Goal: Information Seeking & Learning: Learn about a topic

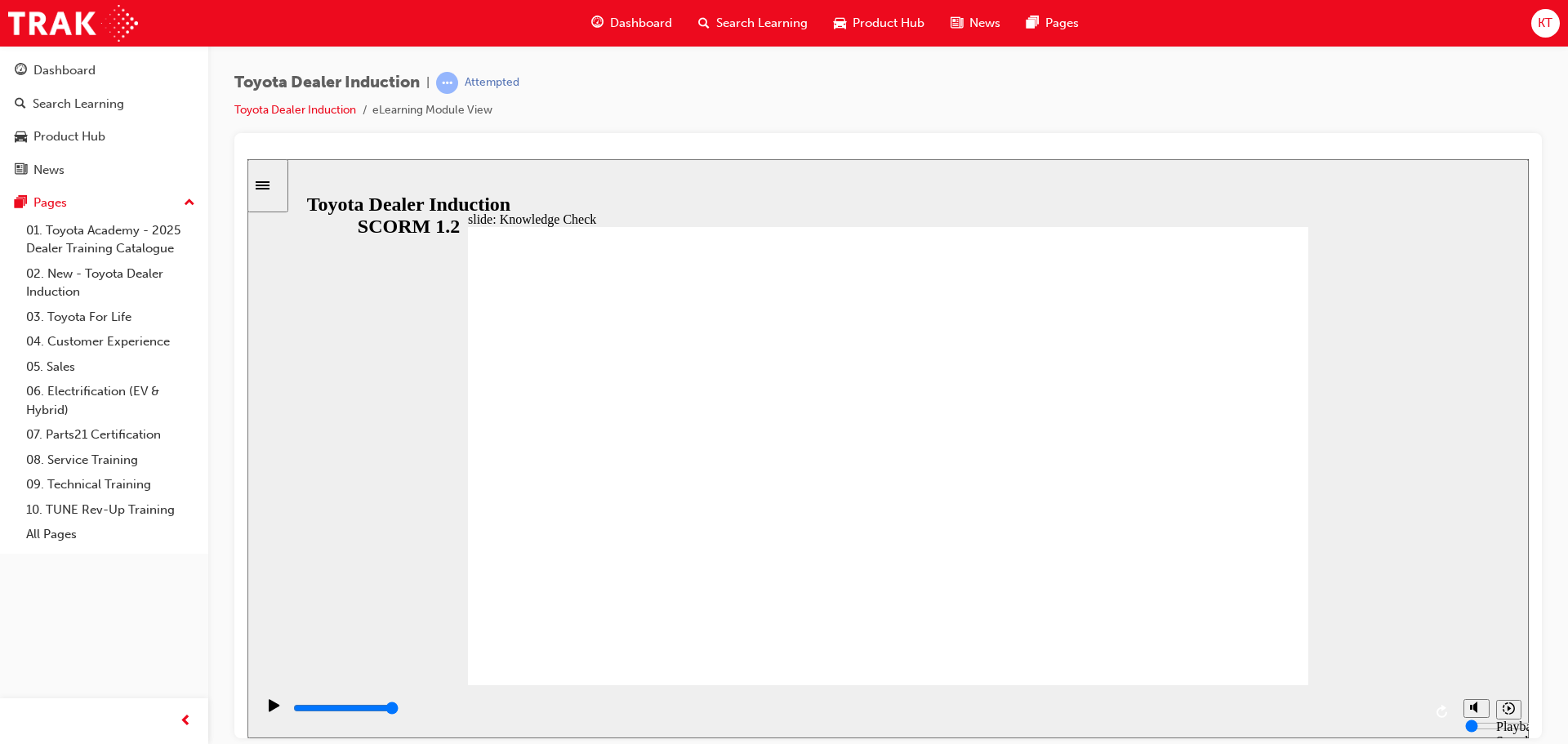
radio input "true"
type input "5000"
radio input "true"
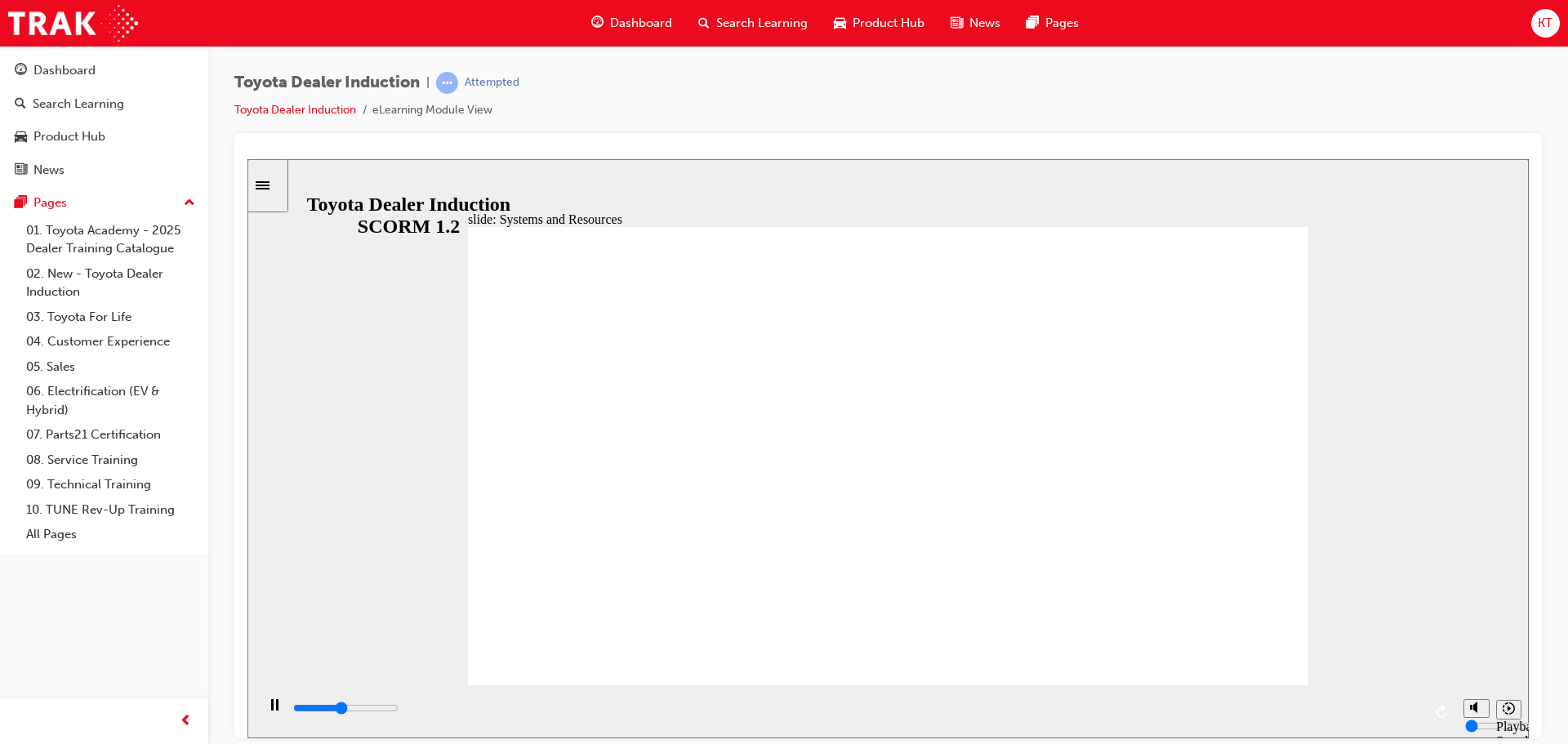
click at [1323, 362] on div "slide: Systems and Access Multiply 1 Rectangle 3 Group 1 Rectangle 1 Toyota Sou…" at bounding box center [888, 448] width 1282 height 579
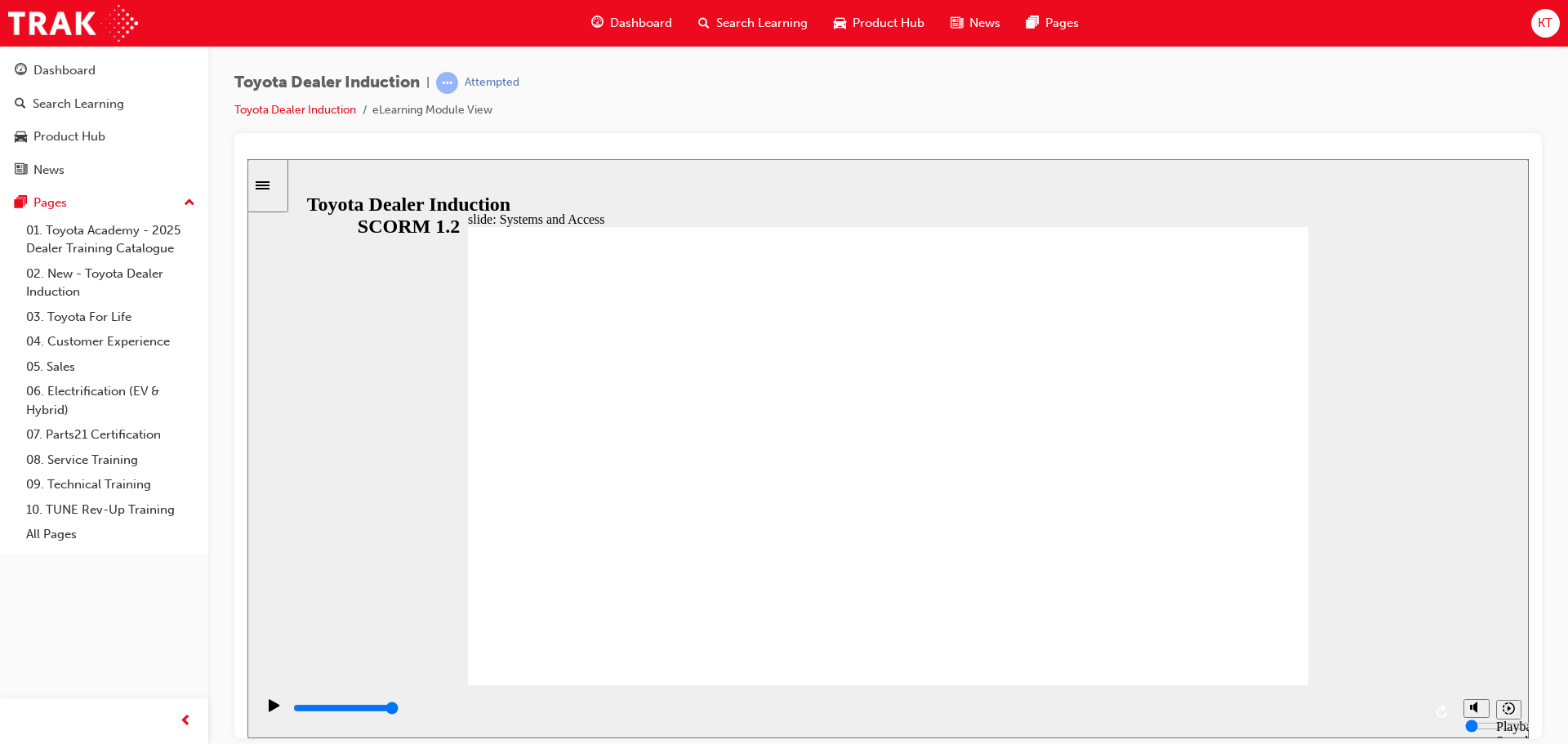
click at [1416, 711] on div "playback controls" at bounding box center [856, 707] width 1131 height 18
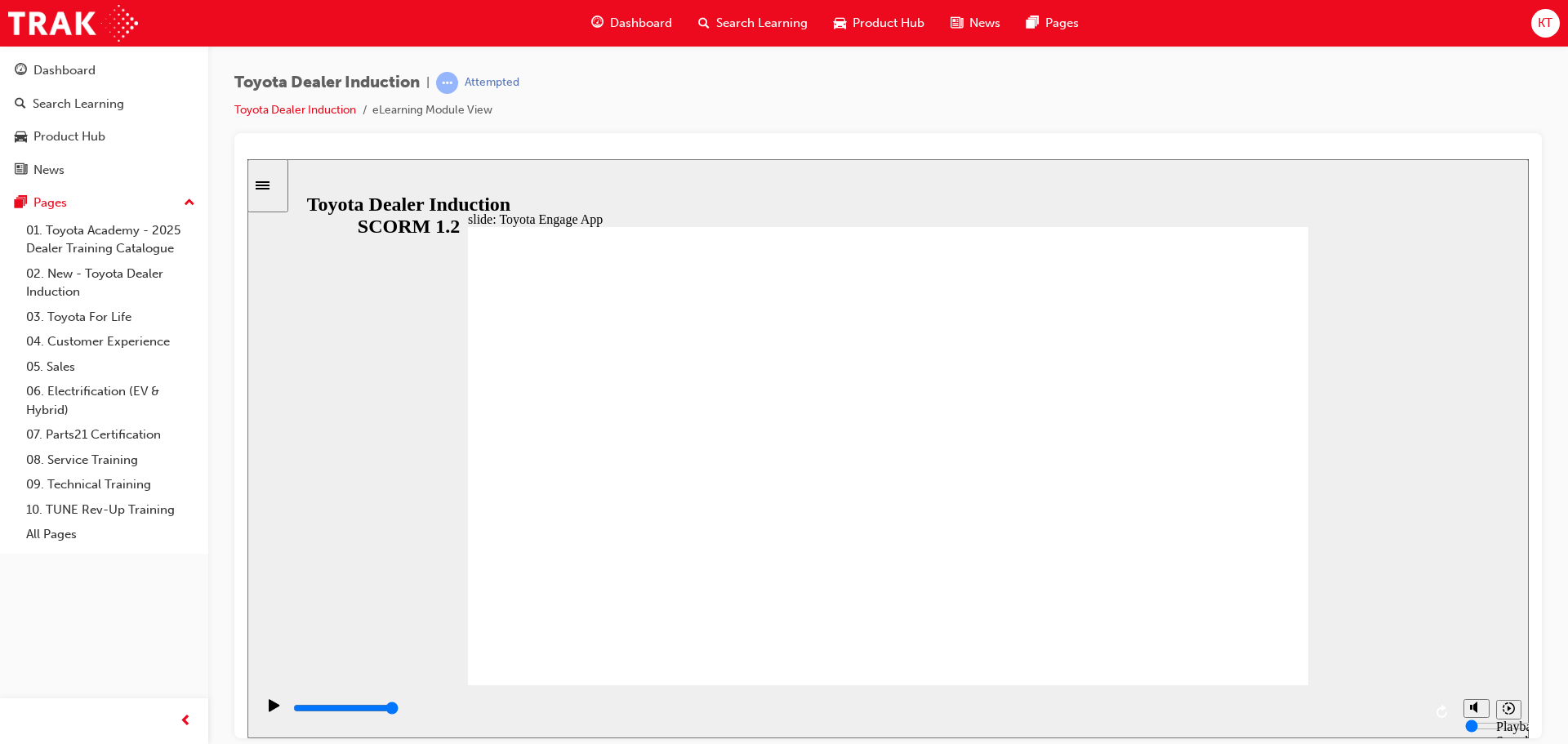
click at [1412, 715] on div "playback controls" at bounding box center [856, 707] width 1131 height 18
click at [1408, 711] on div "playback controls" at bounding box center [856, 707] width 1131 height 18
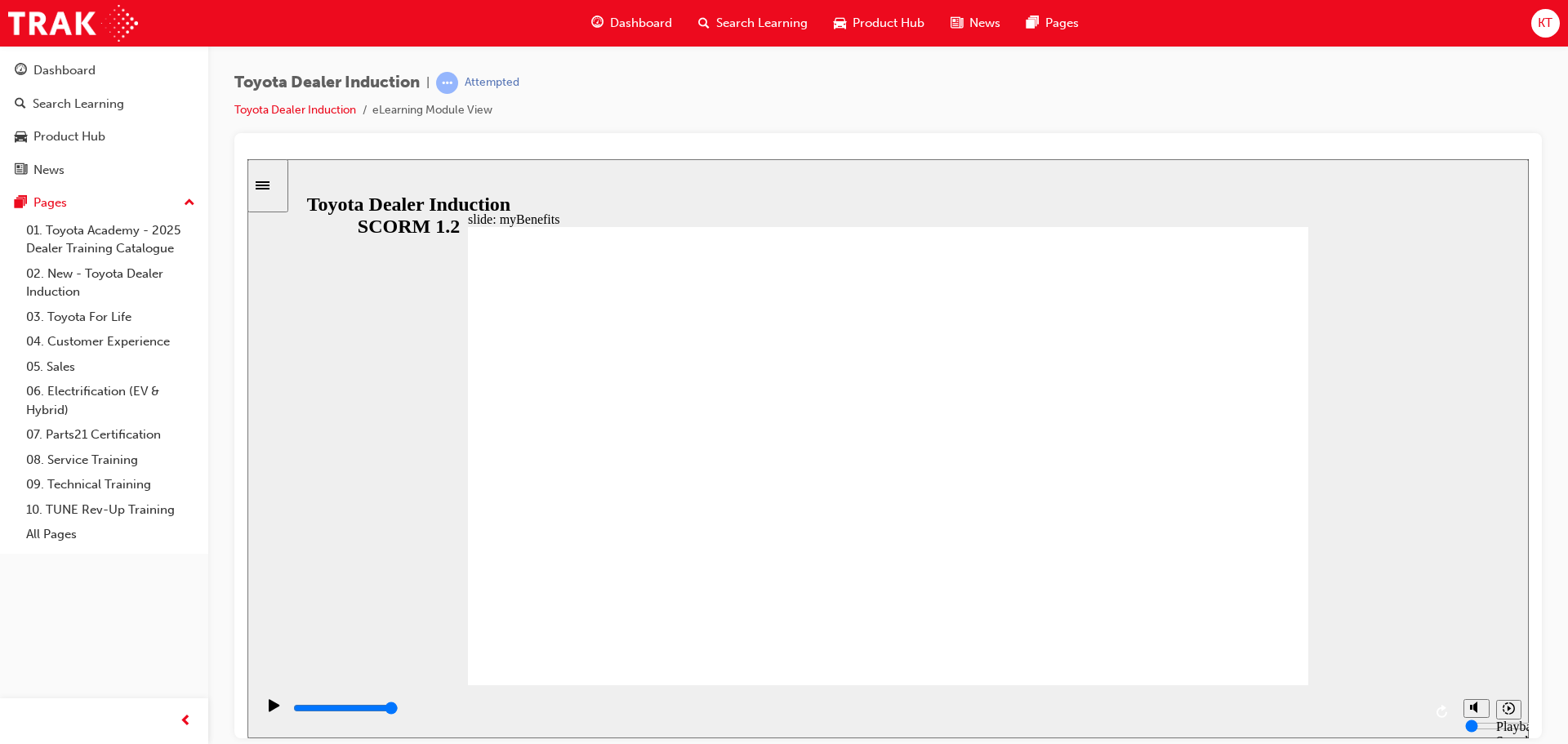
drag, startPoint x: 939, startPoint y: 388, endPoint x: 948, endPoint y: 387, distance: 9.1
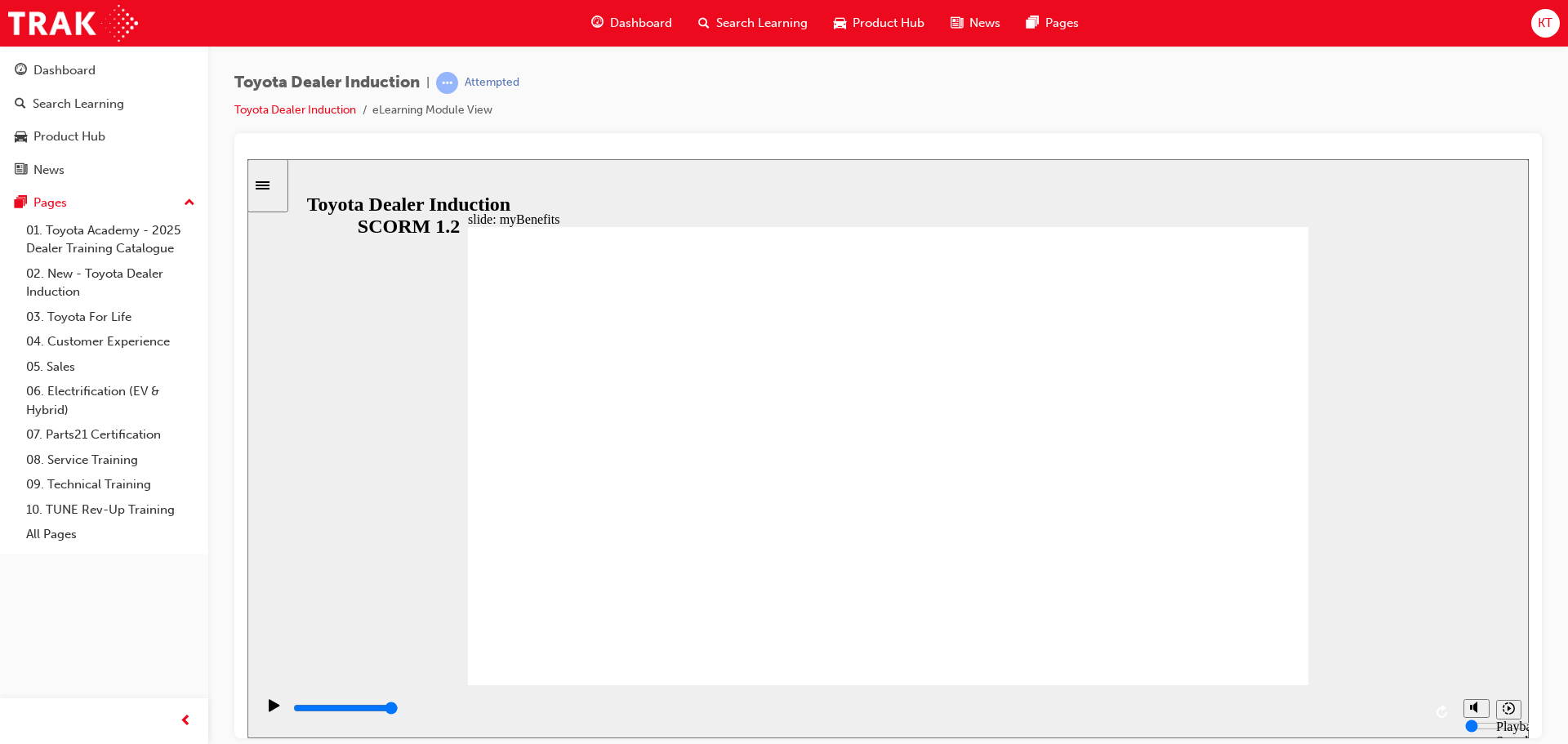
type input "4900"
type input "a"
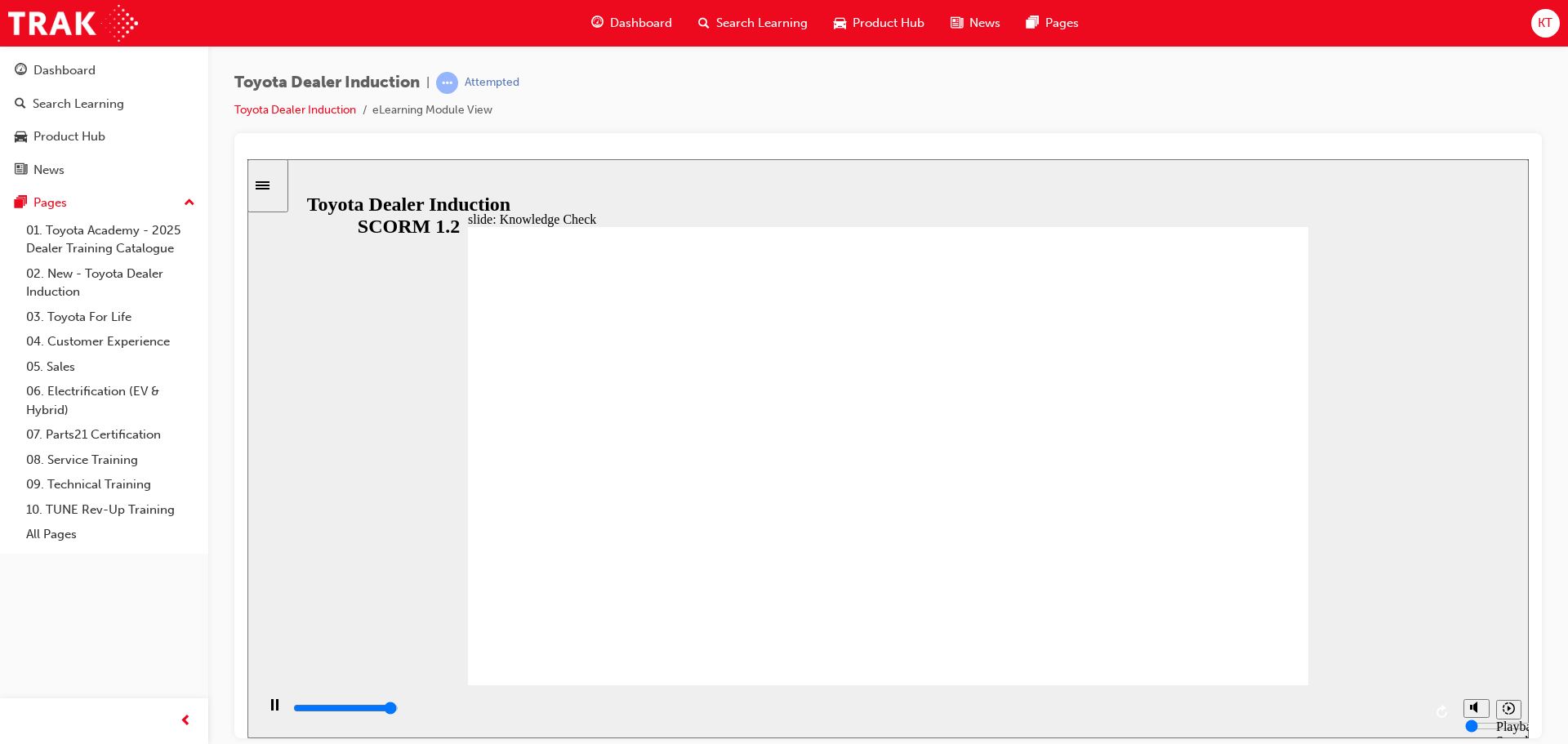
type input "a"
type input "5000"
type input "ap"
type input "app"
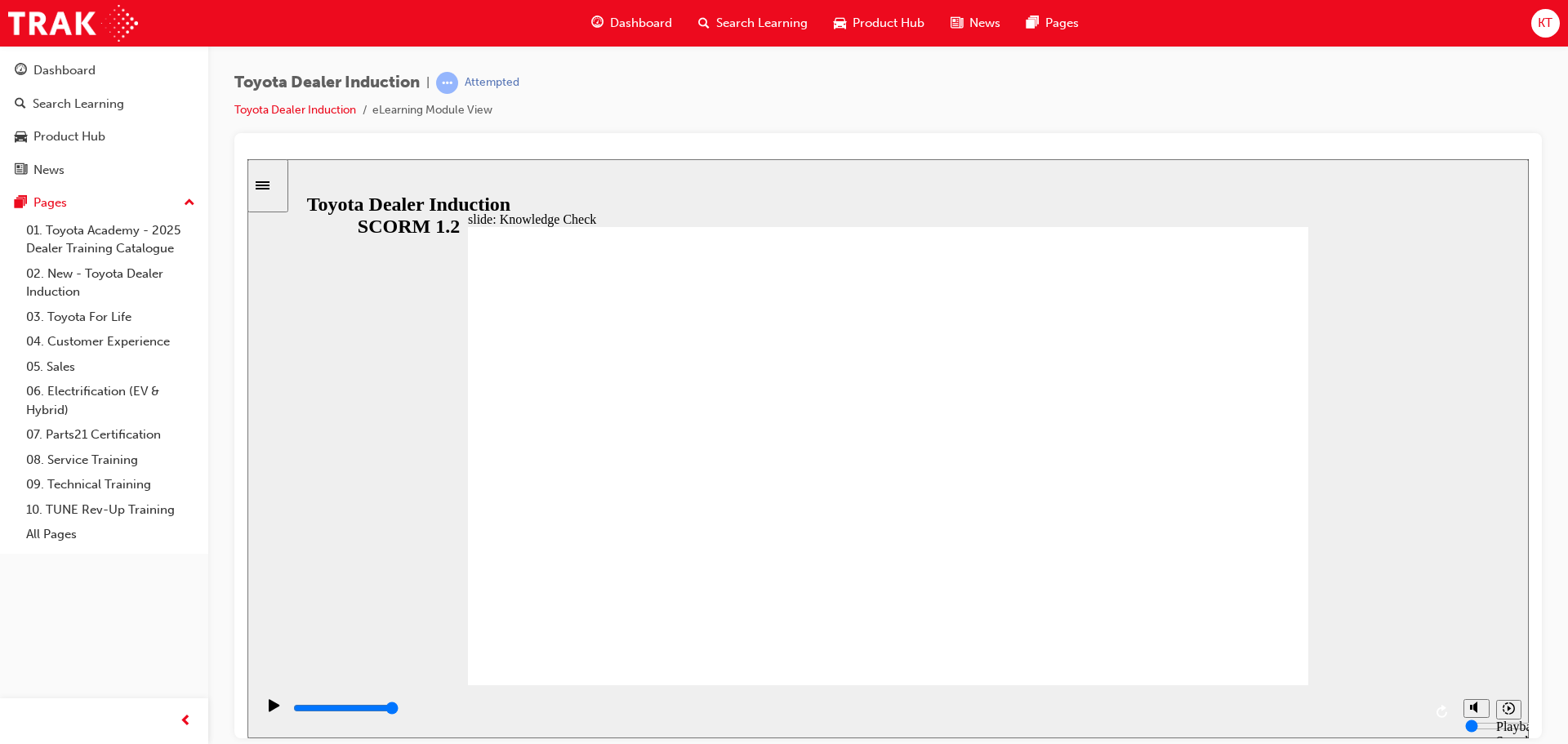
type input "app"
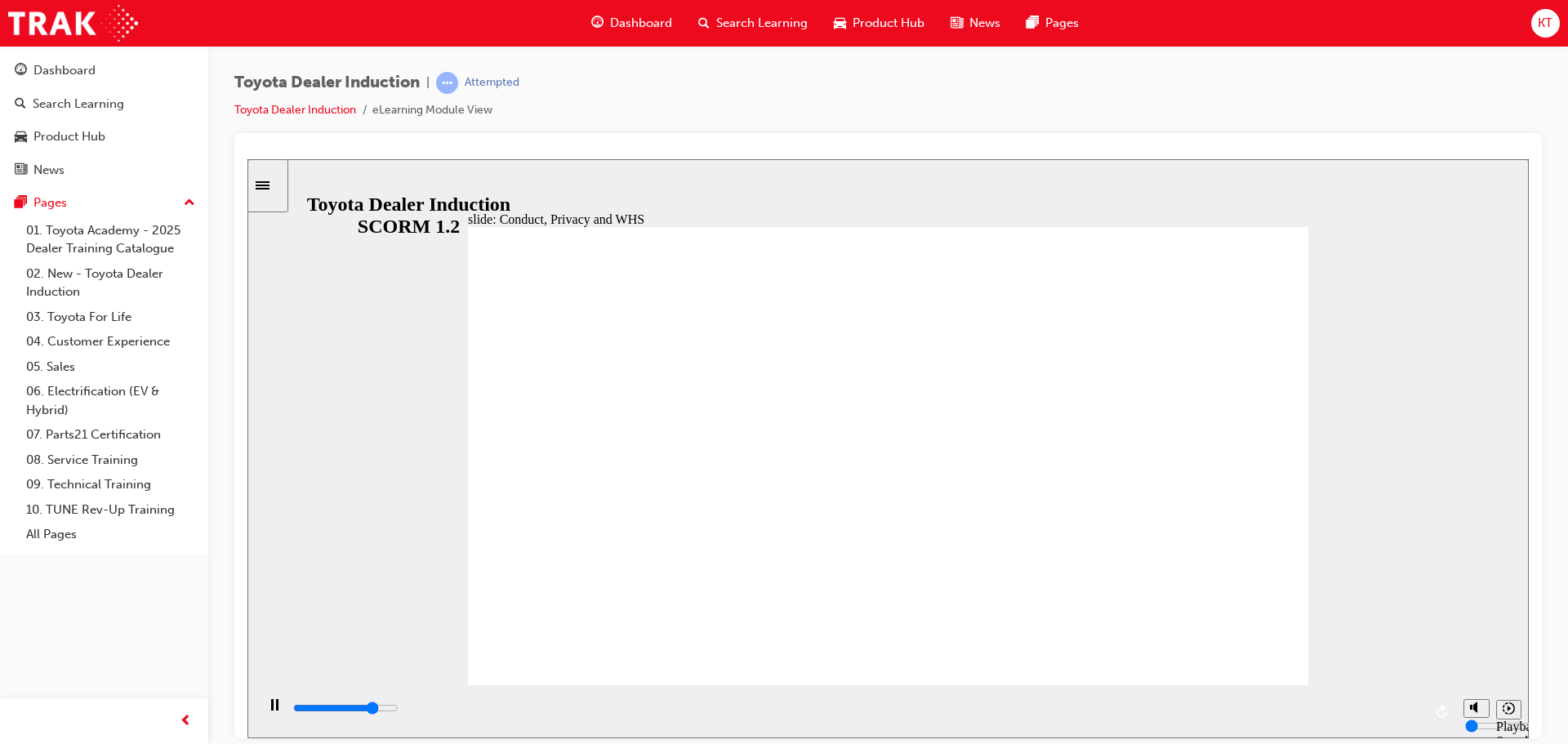
click at [398, 709] on input "slide progress" at bounding box center [346, 706] width 105 height 13
click at [1408, 713] on div "playback controls" at bounding box center [856, 707] width 1131 height 18
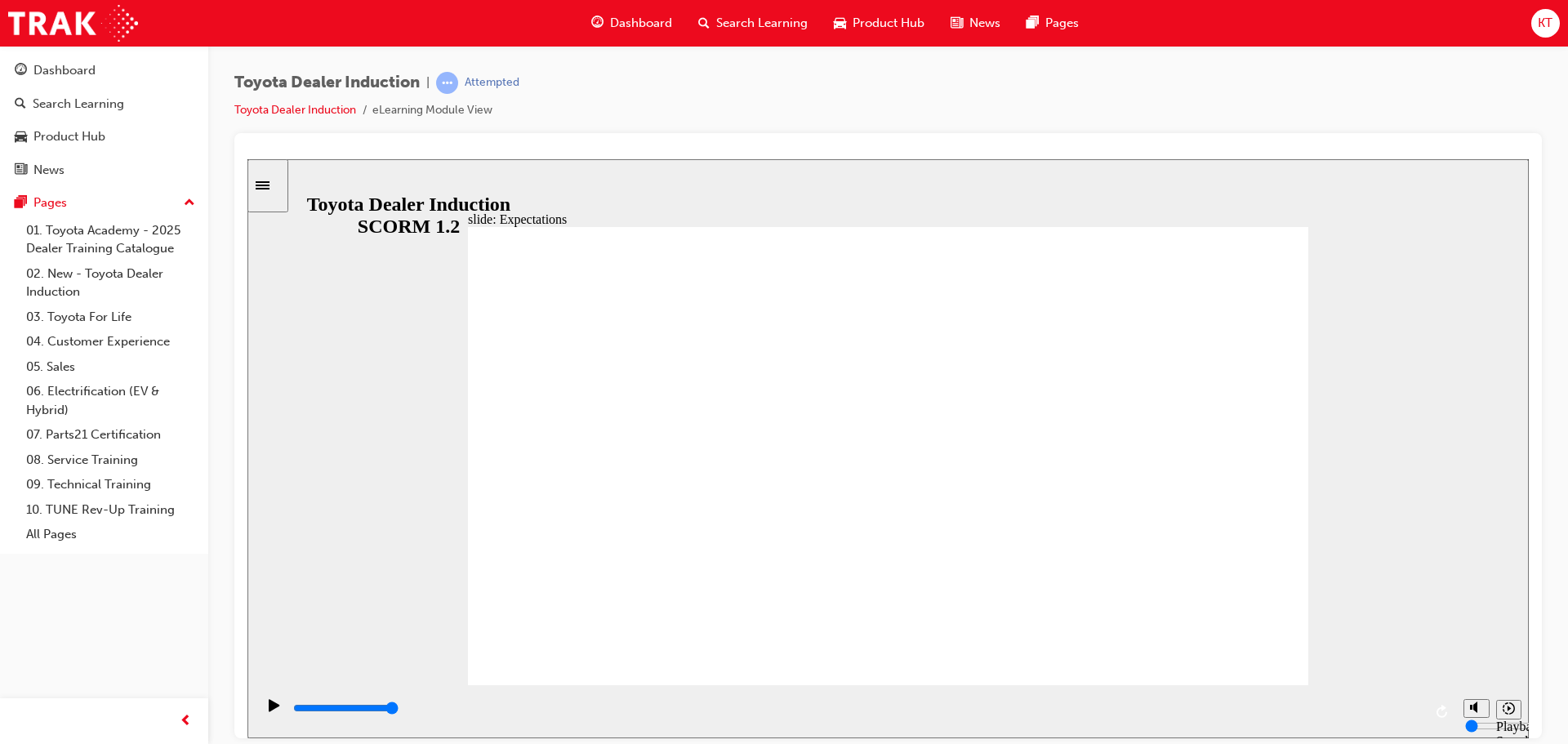
drag, startPoint x: 919, startPoint y: 308, endPoint x: 841, endPoint y: 354, distance: 90.6
click at [269, 709] on icon "Play (Ctrl+Alt+P)" at bounding box center [274, 703] width 11 height 12
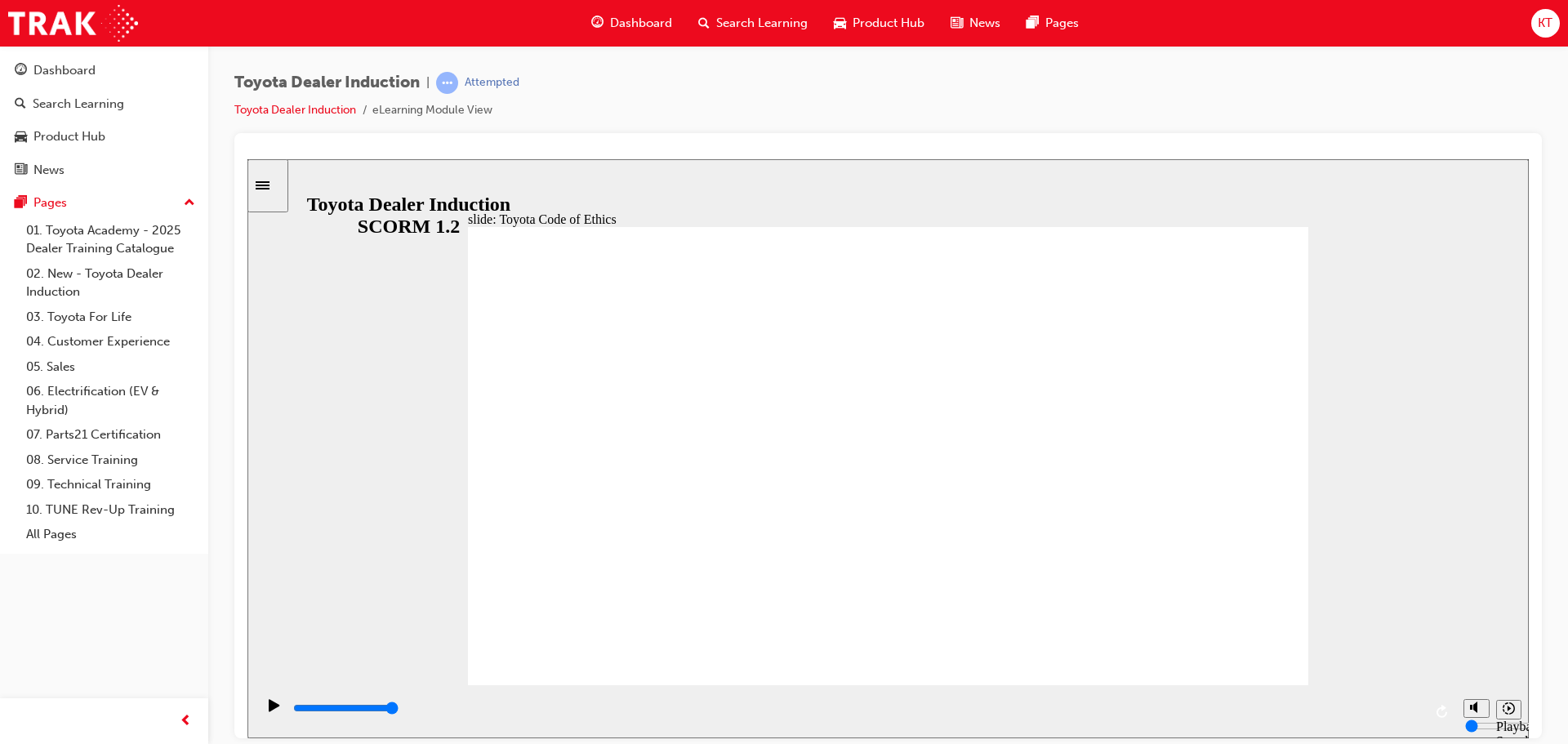
drag, startPoint x: 961, startPoint y: 548, endPoint x: 1031, endPoint y: 472, distance: 103.3
drag, startPoint x: 1032, startPoint y: 471, endPoint x: 859, endPoint y: 499, distance: 175.3
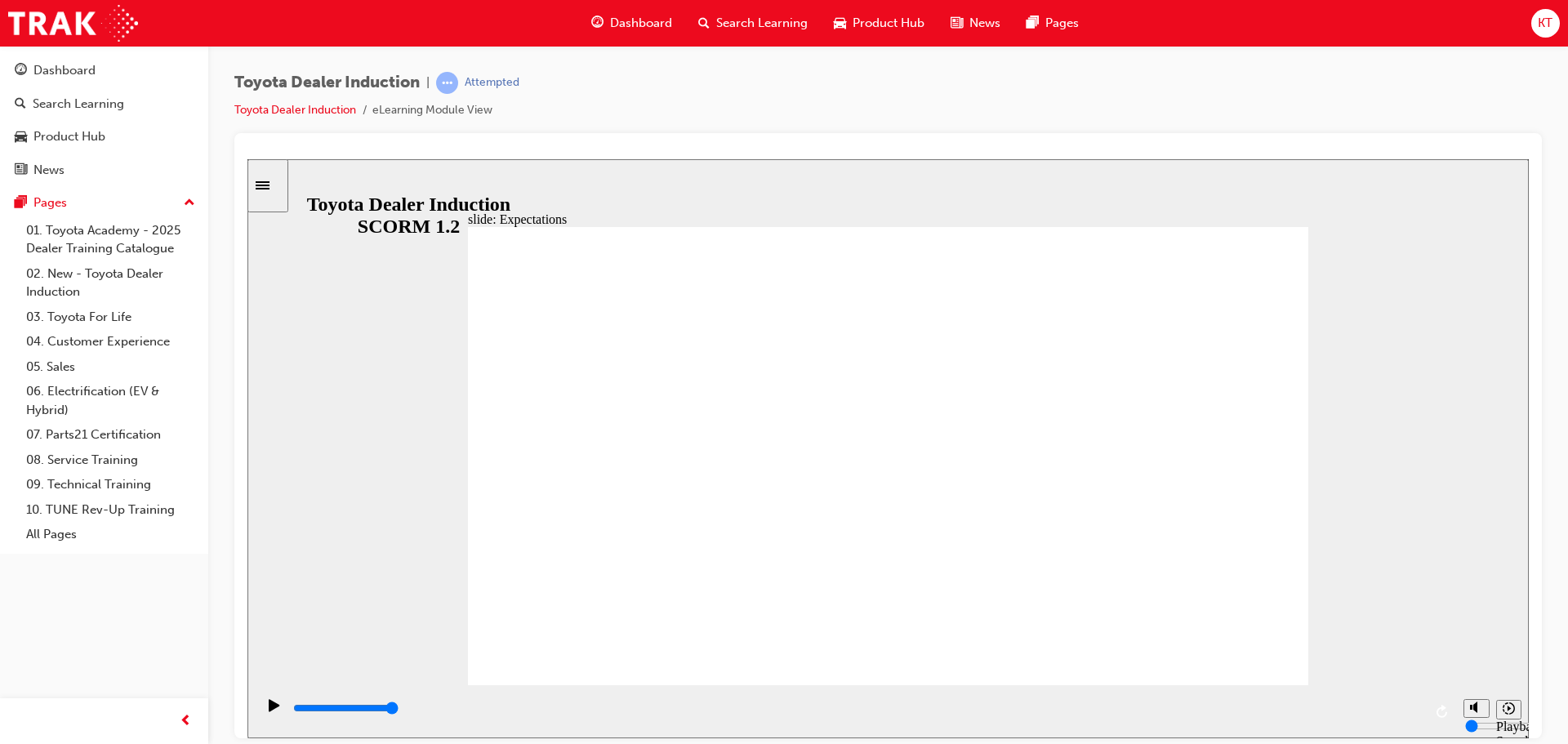
click at [1176, 703] on div "playback controls" at bounding box center [856, 707] width 1131 height 18
click at [1438, 707] on icon "Replay (Ctrl+Alt+R)" at bounding box center [1442, 709] width 13 height 13
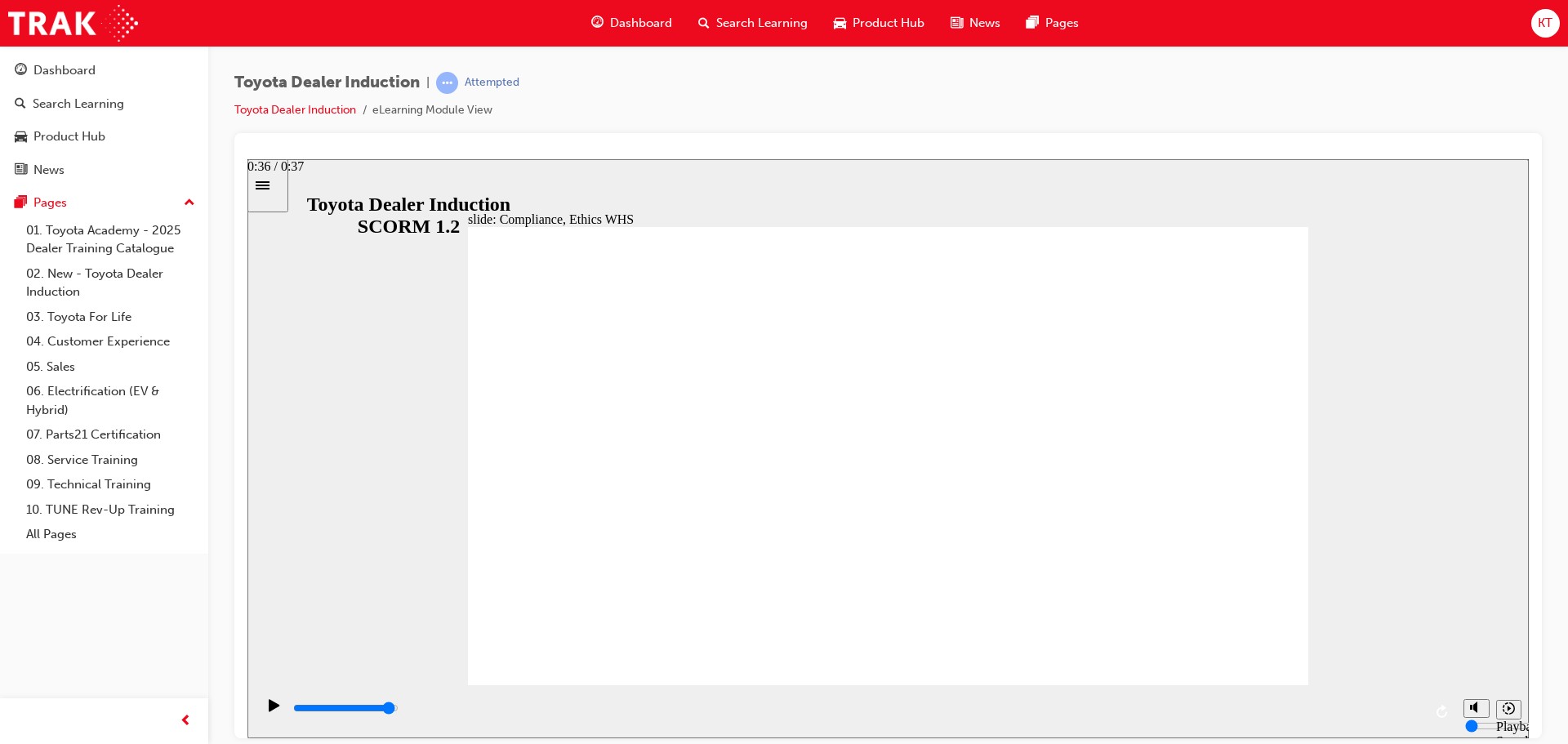
click at [1388, 707] on div "playback controls" at bounding box center [856, 707] width 1131 height 18
type input "3800"
checkbox input "true"
type input "5100"
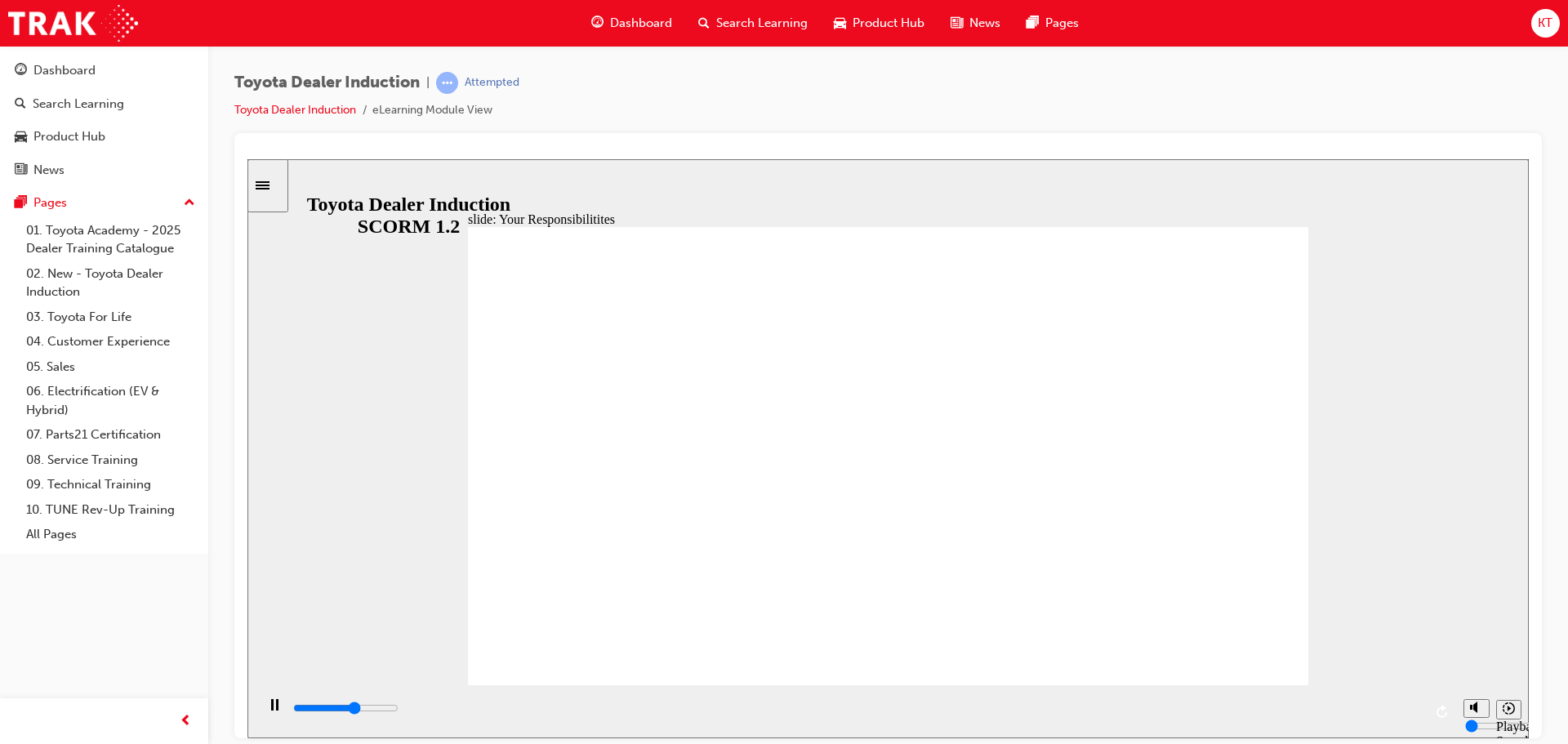
checkbox input "true"
type input "6700"
checkbox input "true"
type input "8400"
checkbox input "true"
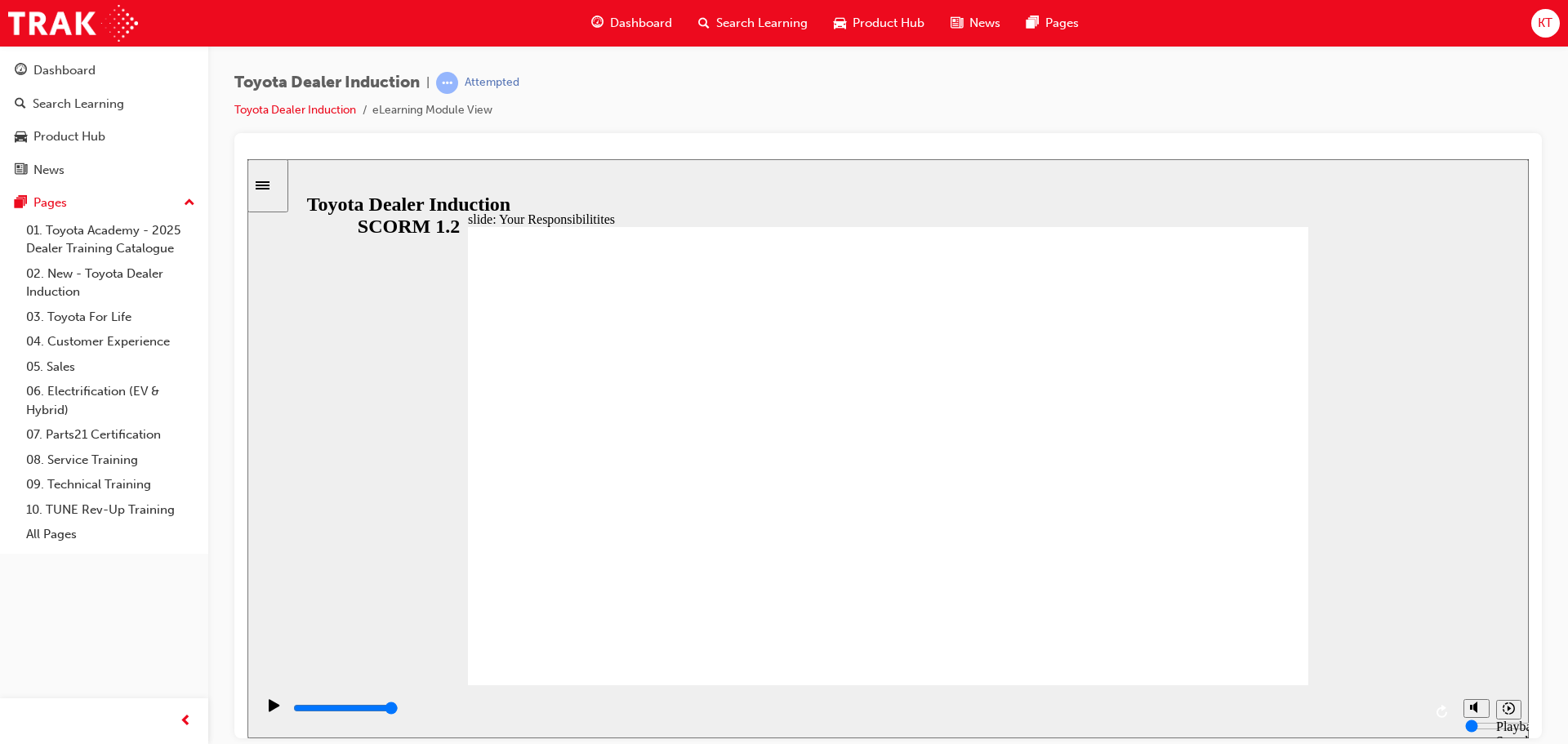
checkbox input "true"
click at [1388, 707] on div "playback controls" at bounding box center [856, 707] width 1131 height 18
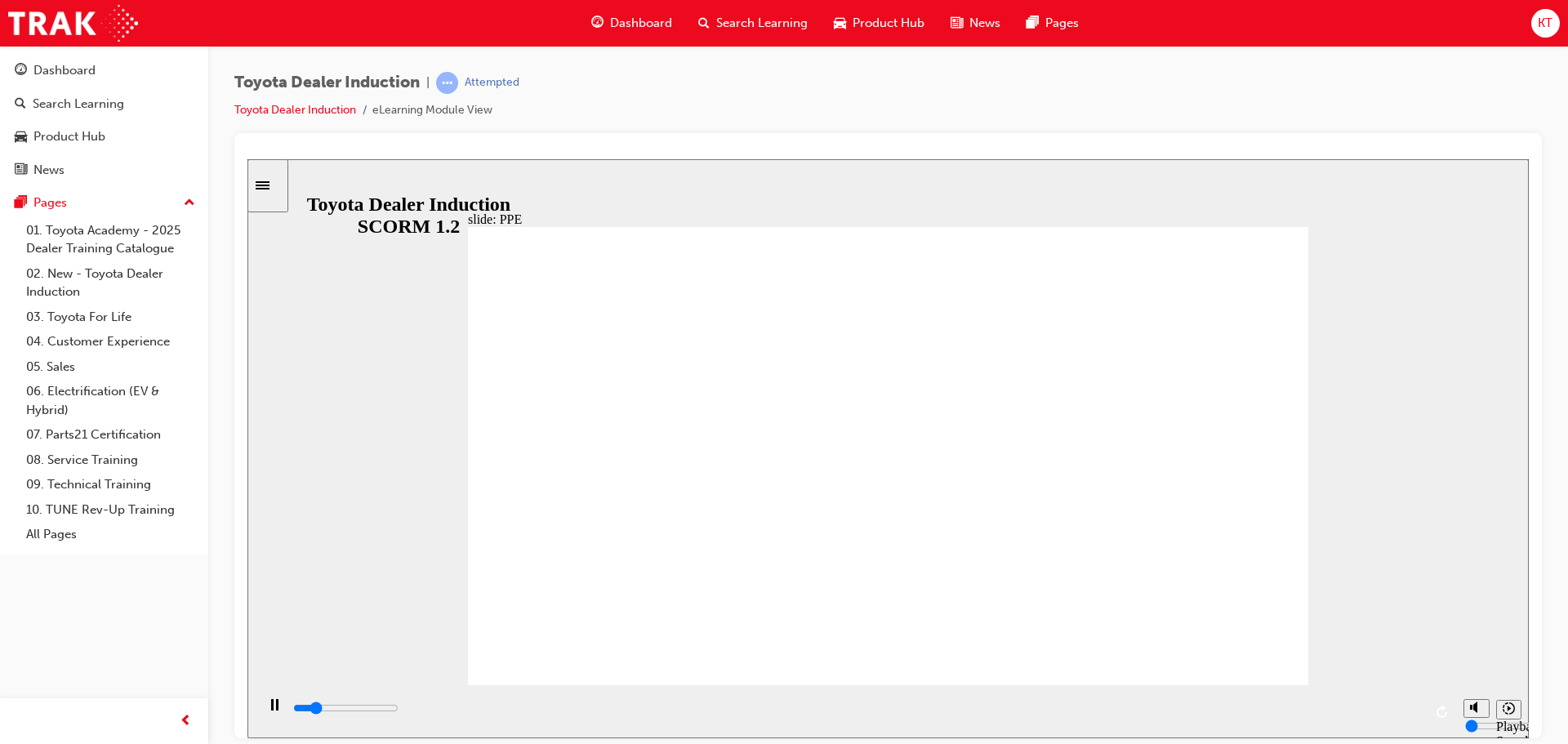
click at [872, 716] on div "playback controls" at bounding box center [856, 707] width 1131 height 18
click at [1033, 707] on div "playback controls" at bounding box center [856, 707] width 1131 height 18
click at [1187, 702] on div "playback controls" at bounding box center [856, 707] width 1131 height 18
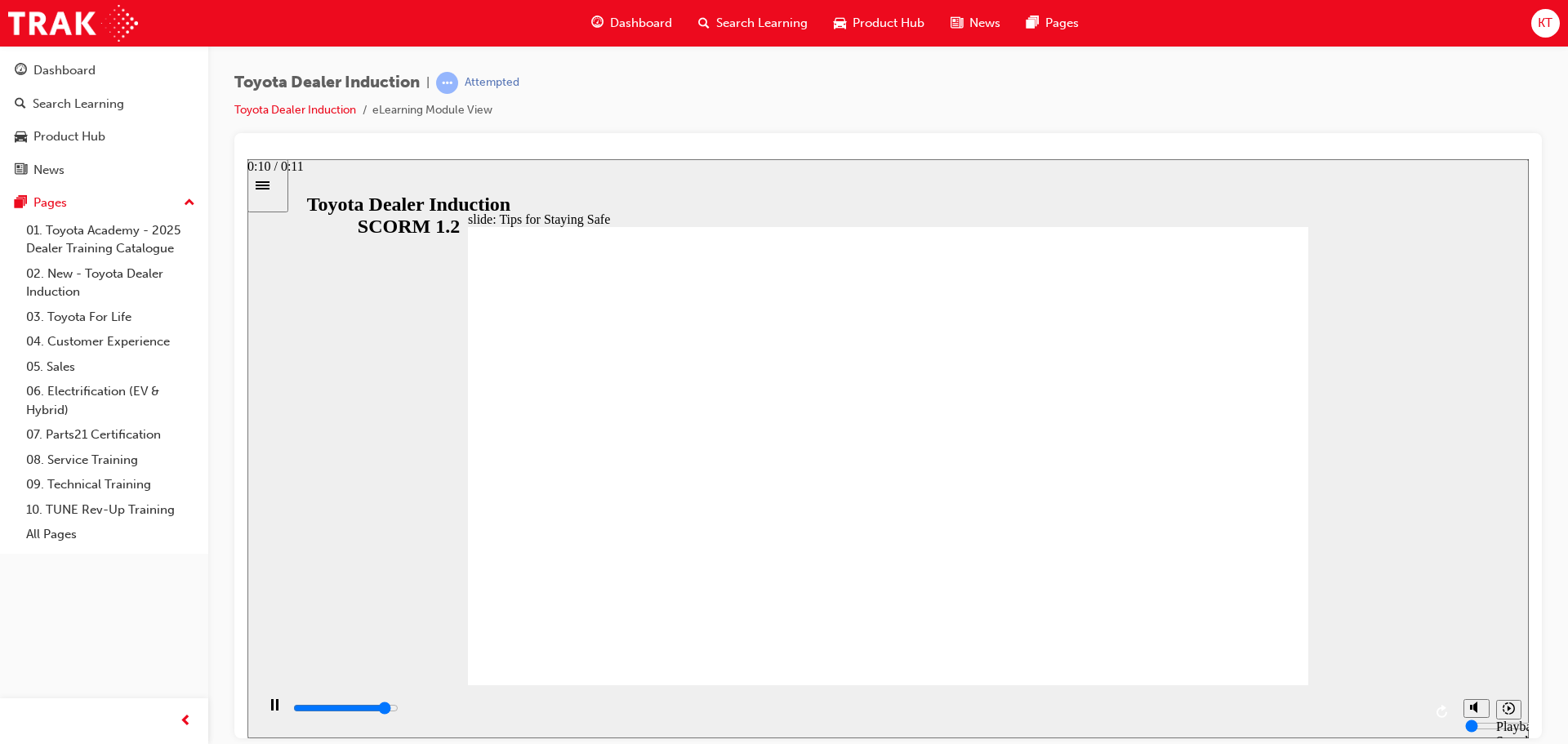
click at [398, 708] on input "slide progress" at bounding box center [346, 706] width 105 height 13
type input "5000"
checkbox input "true"
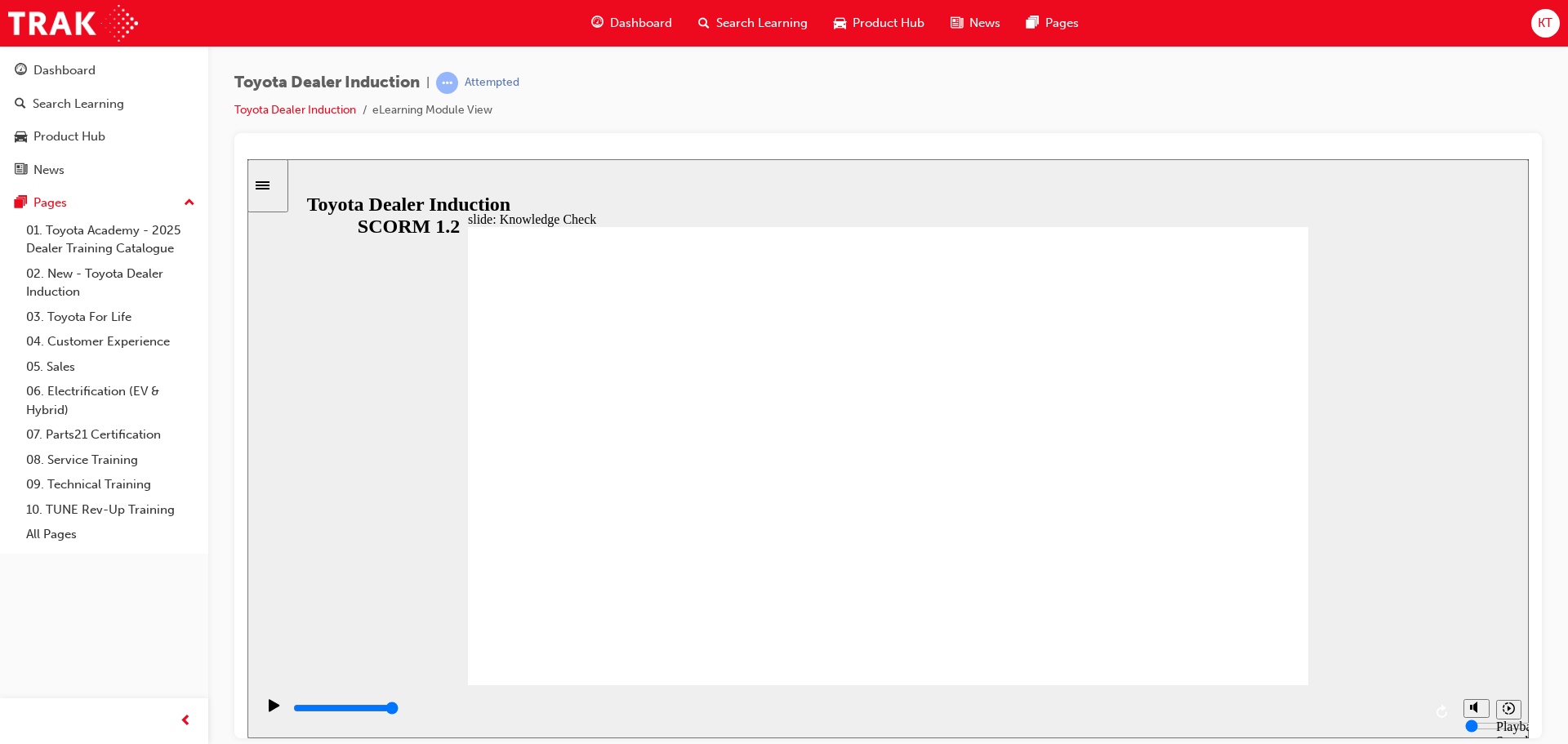
checkbox input "true"
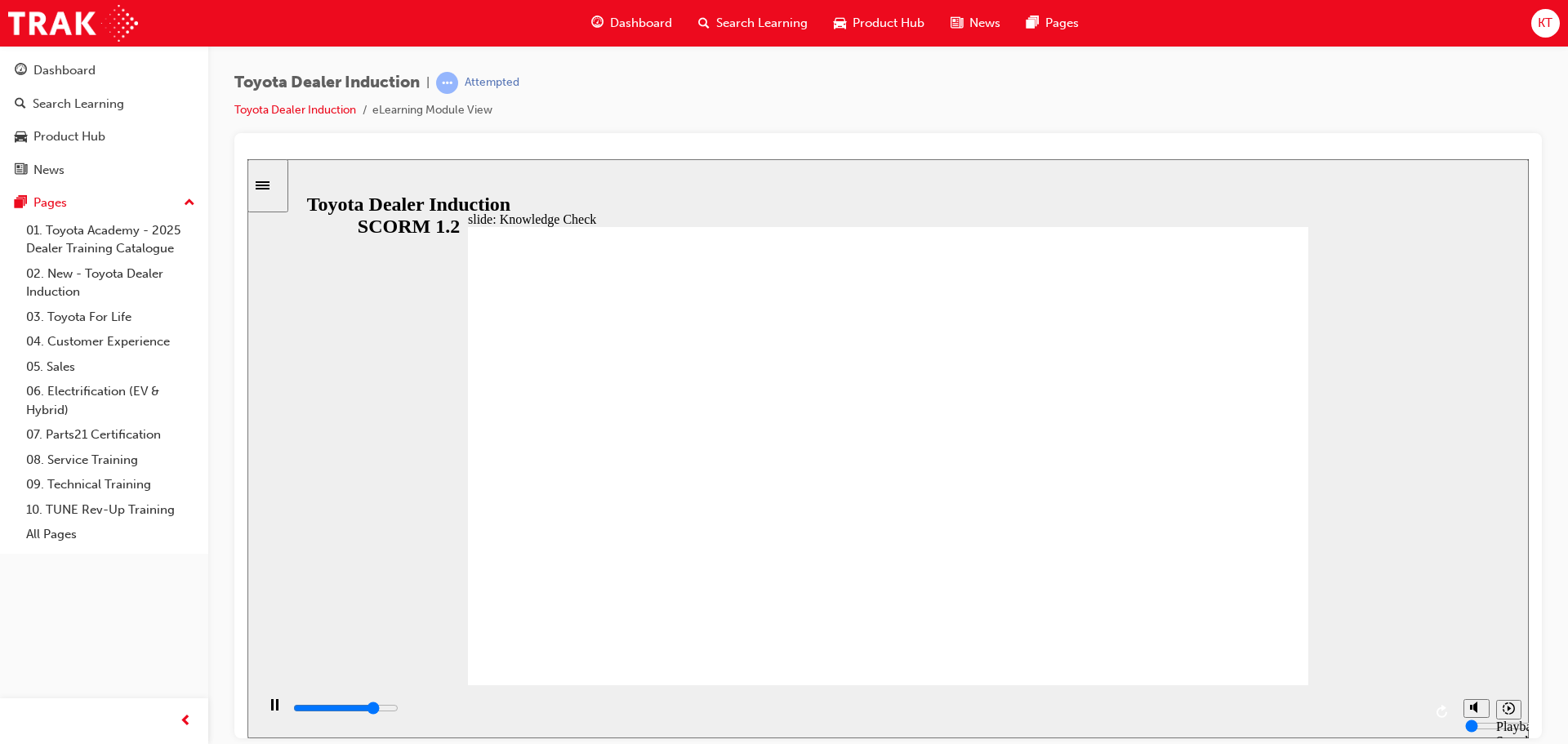
type input "4100"
radio input "true"
type input "5000"
checkbox input "true"
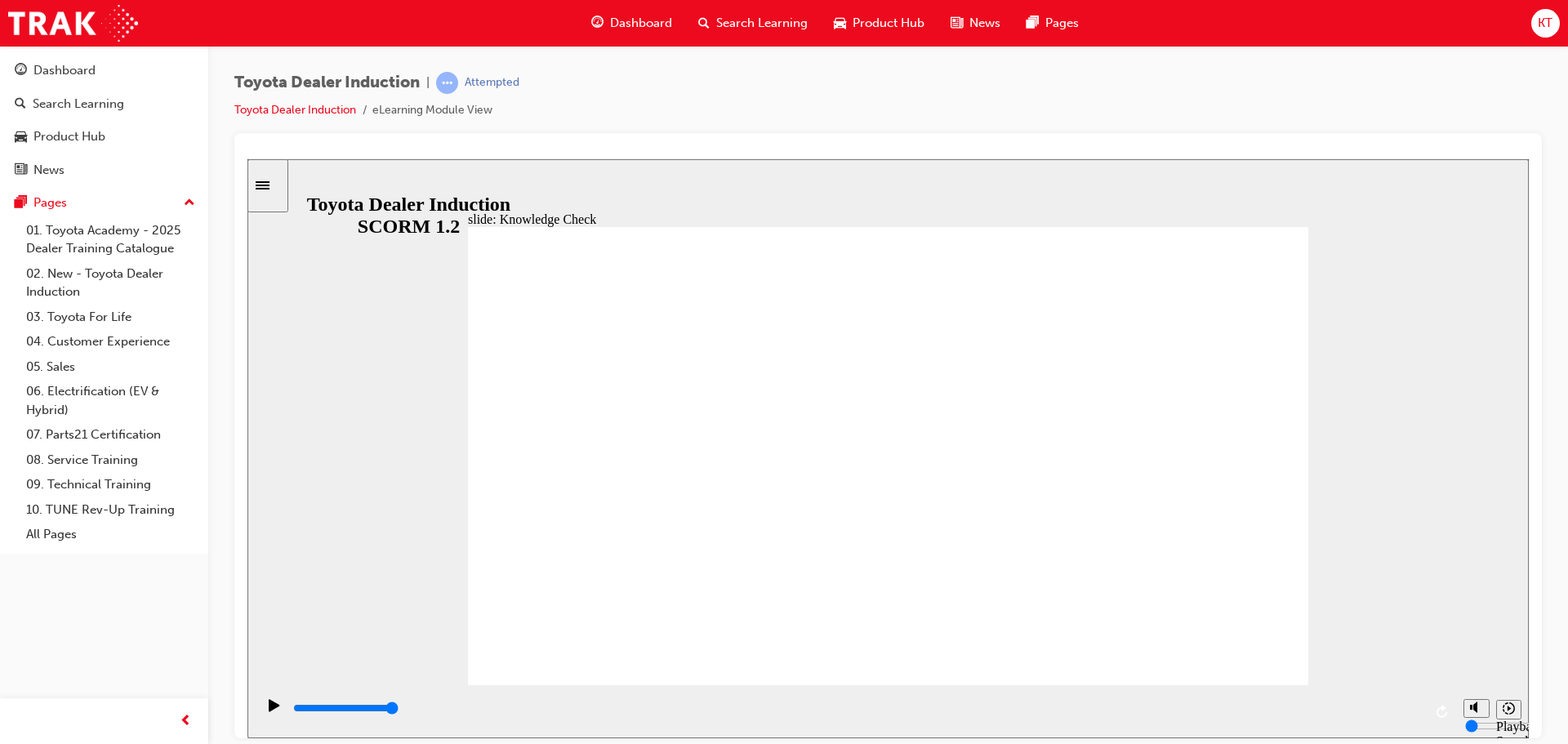
checkbox input "true"
type input "5000"
checkbox input "true"
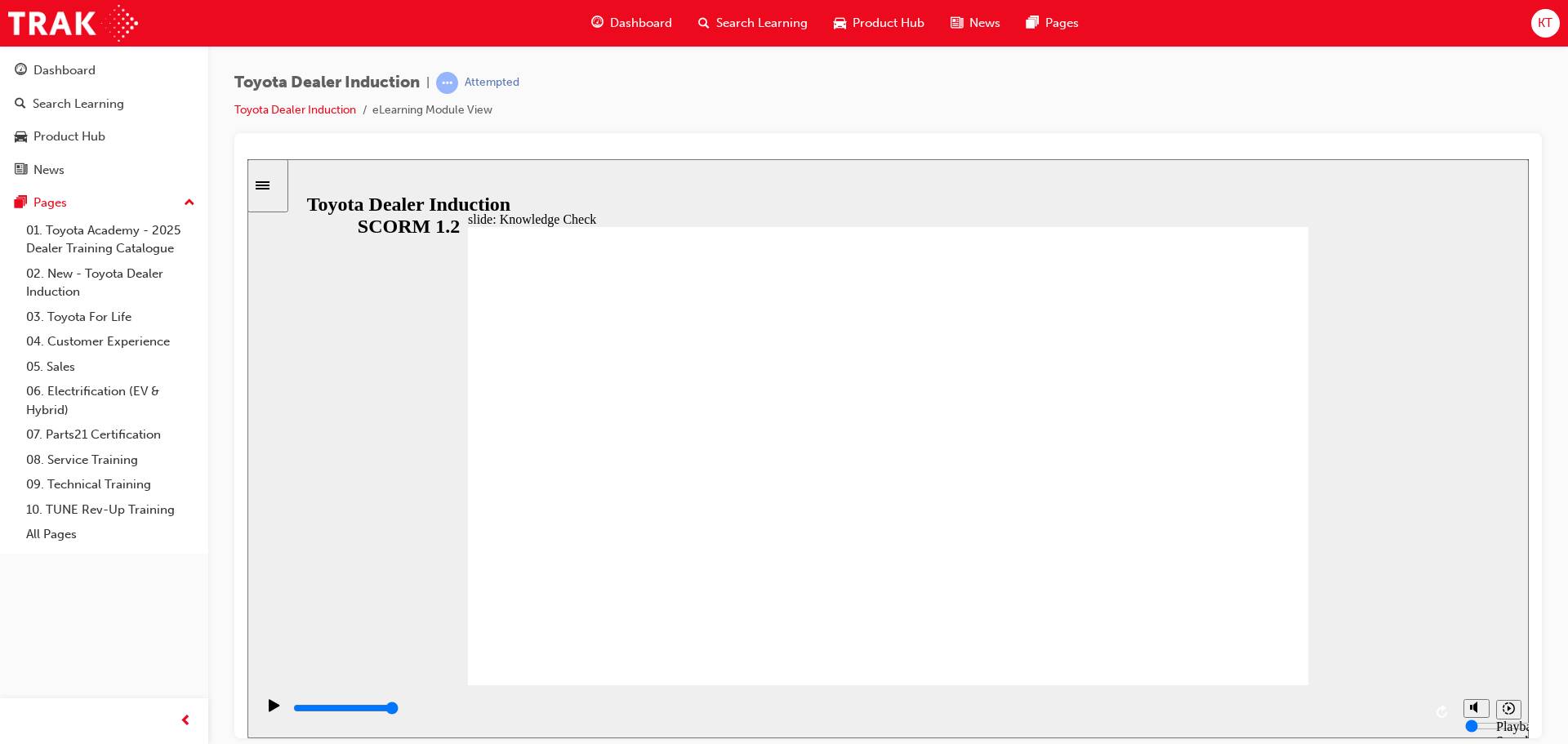
checkbox input "false"
checkbox input "true"
type input "9900"
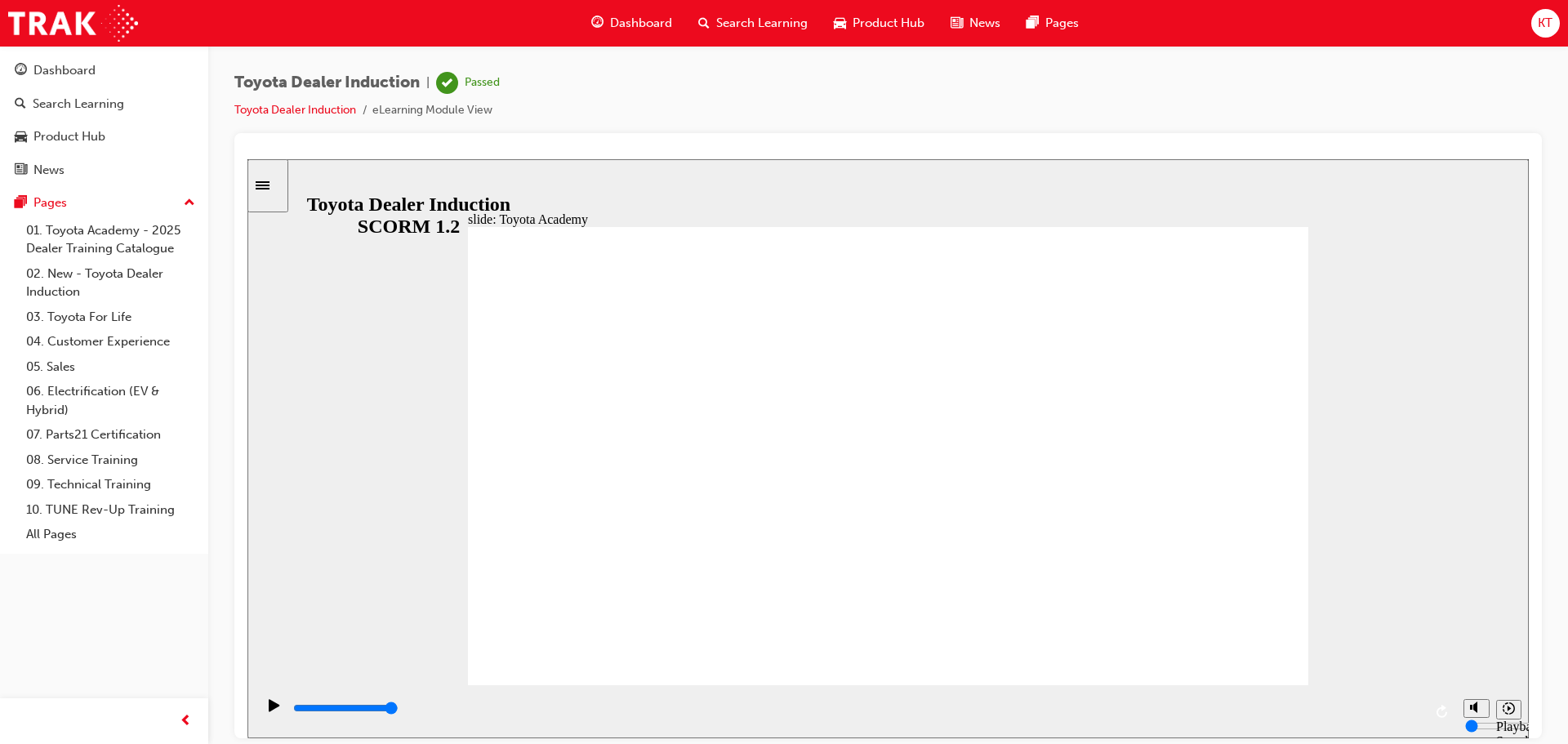
click at [646, 23] on span "Dashboard" at bounding box center [640, 23] width 62 height 19
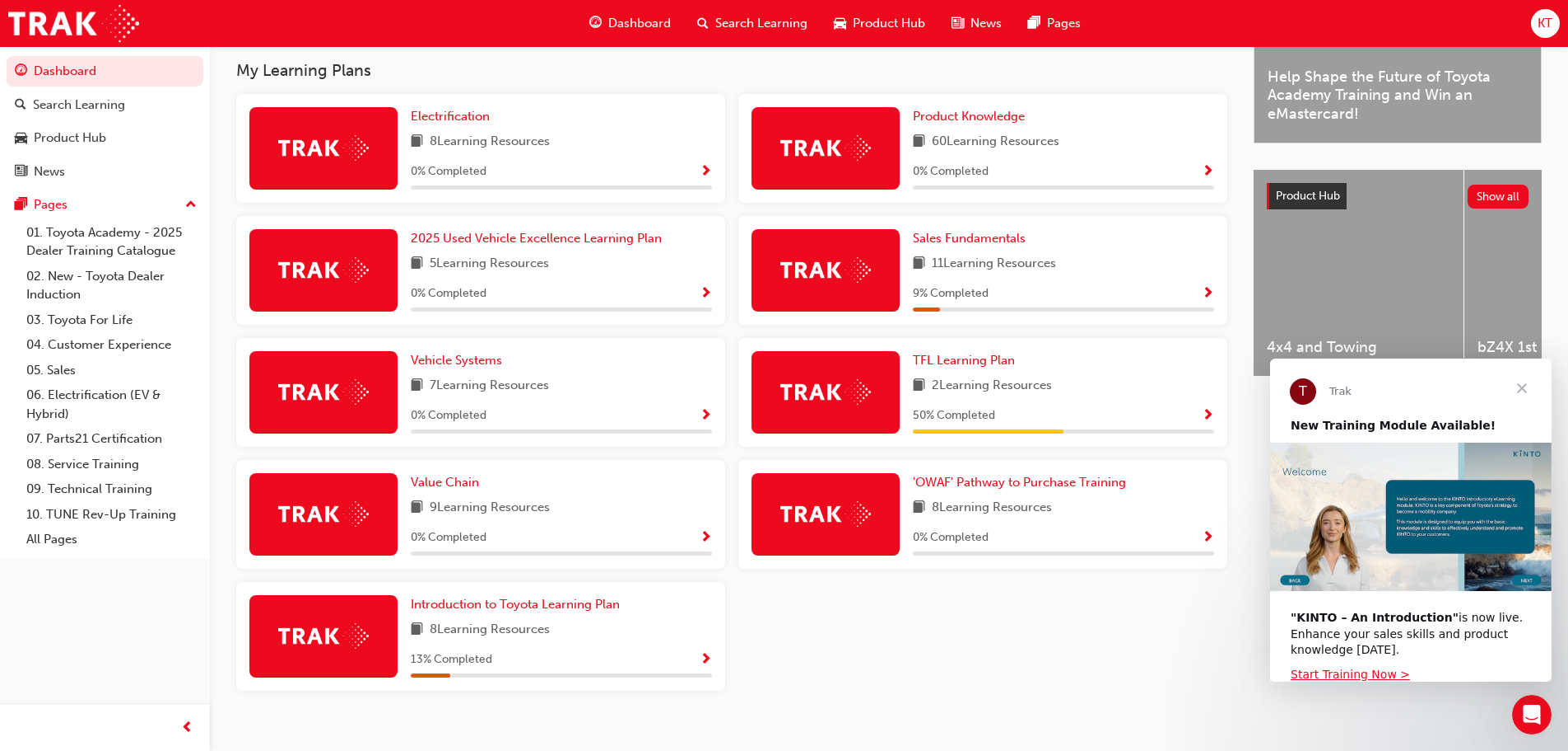
scroll to position [552, 0]
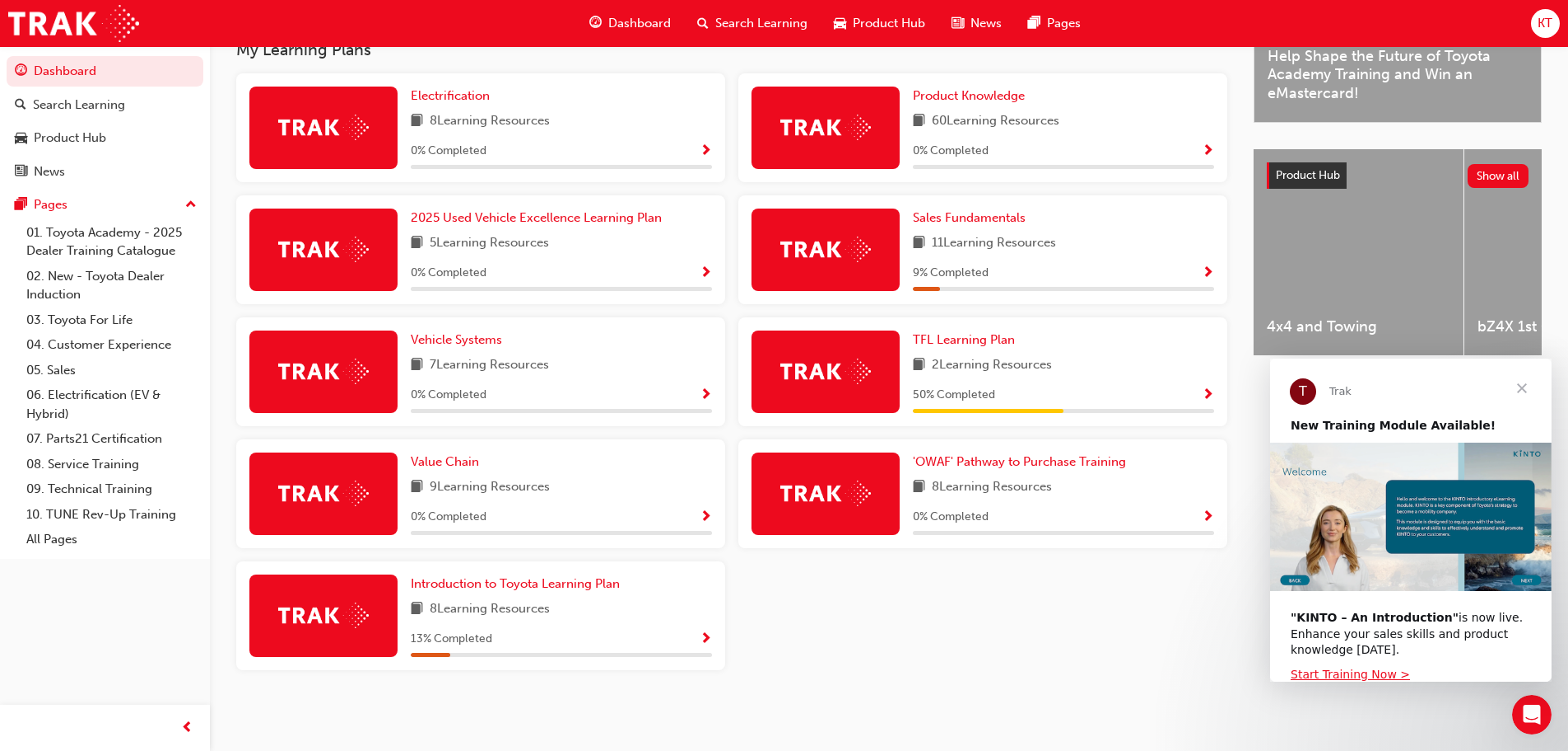
click at [1207, 393] on span "Show Progress" at bounding box center [1208, 395] width 12 height 15
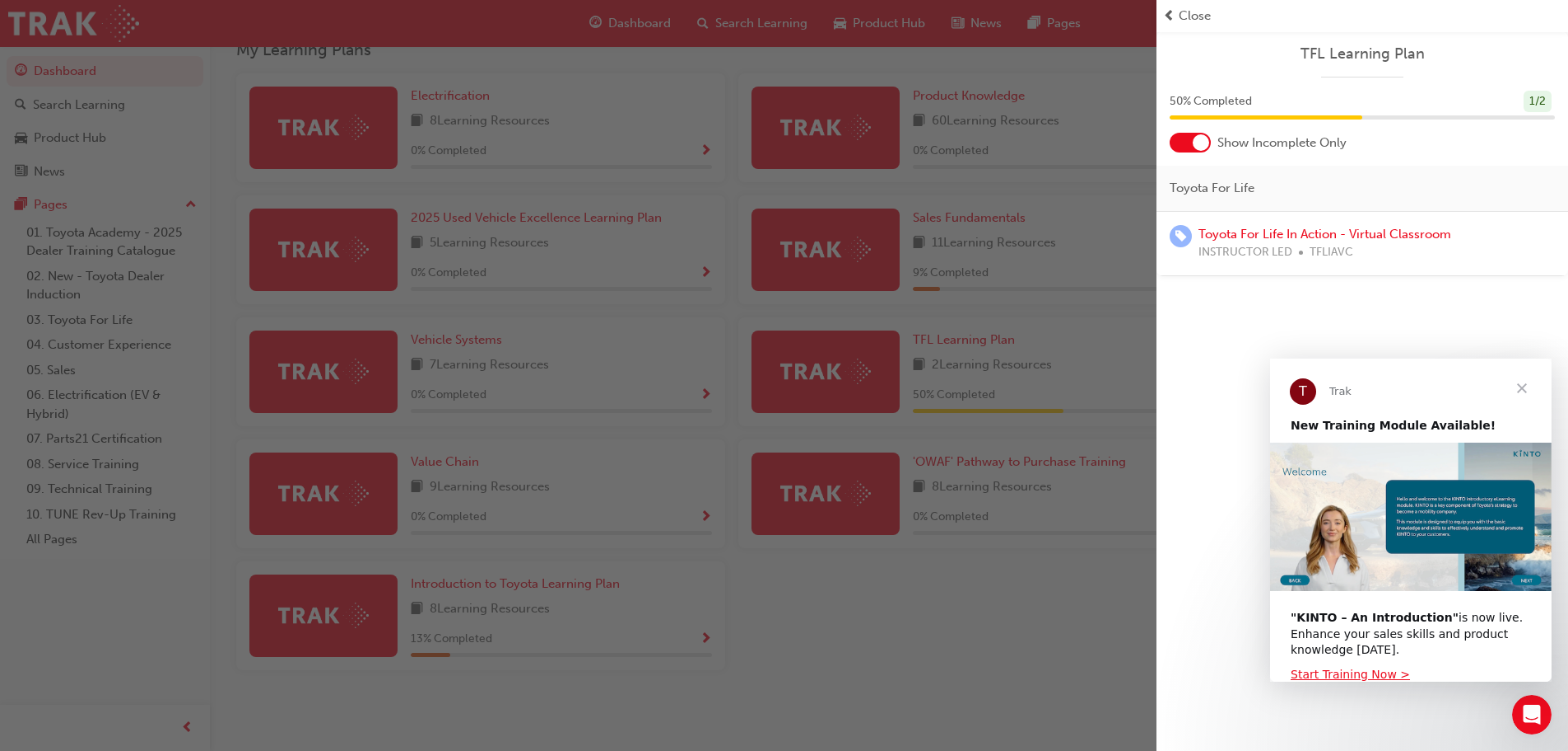
click at [1177, 14] on div "Close" at bounding box center [1362, 16] width 399 height 19
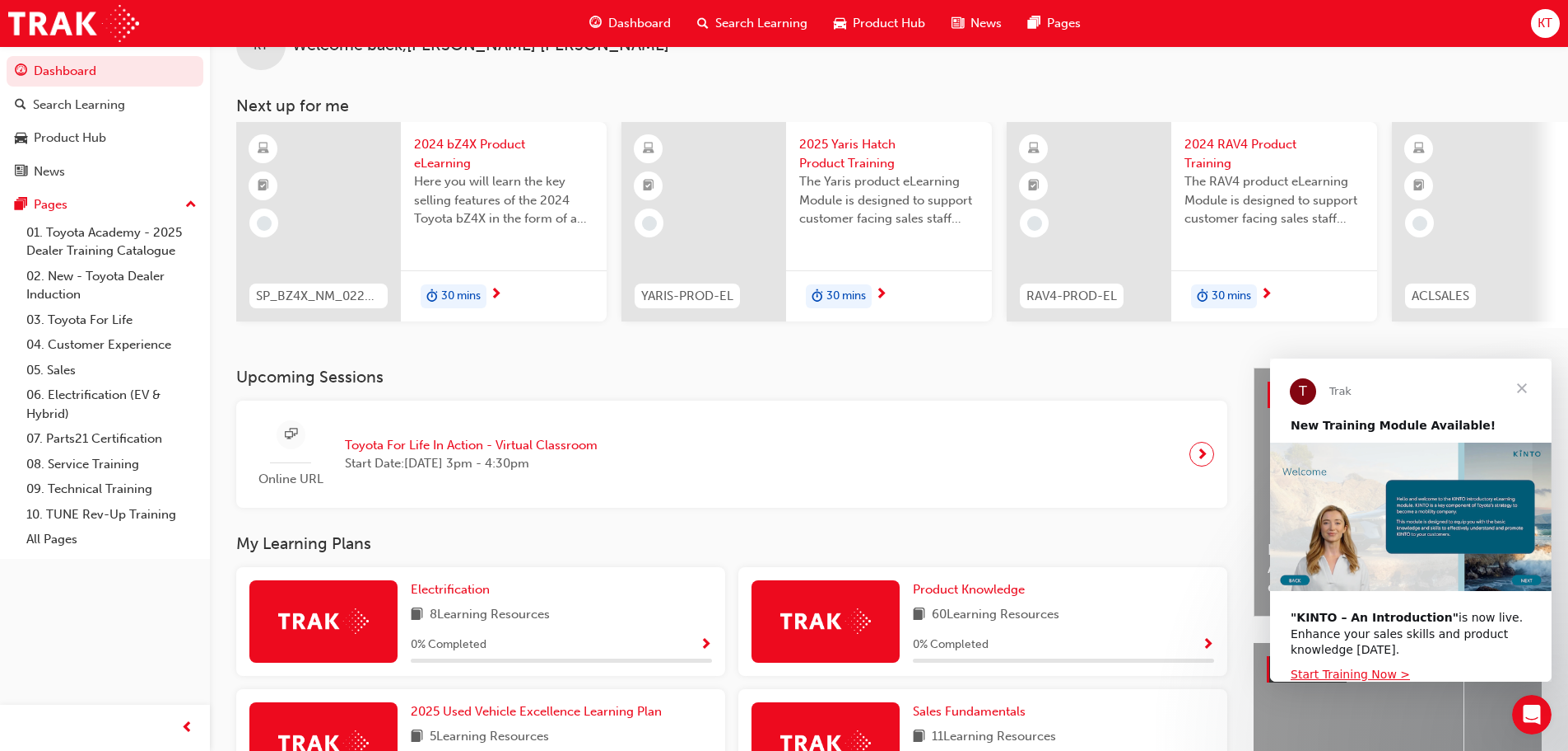
scroll to position [0, 0]
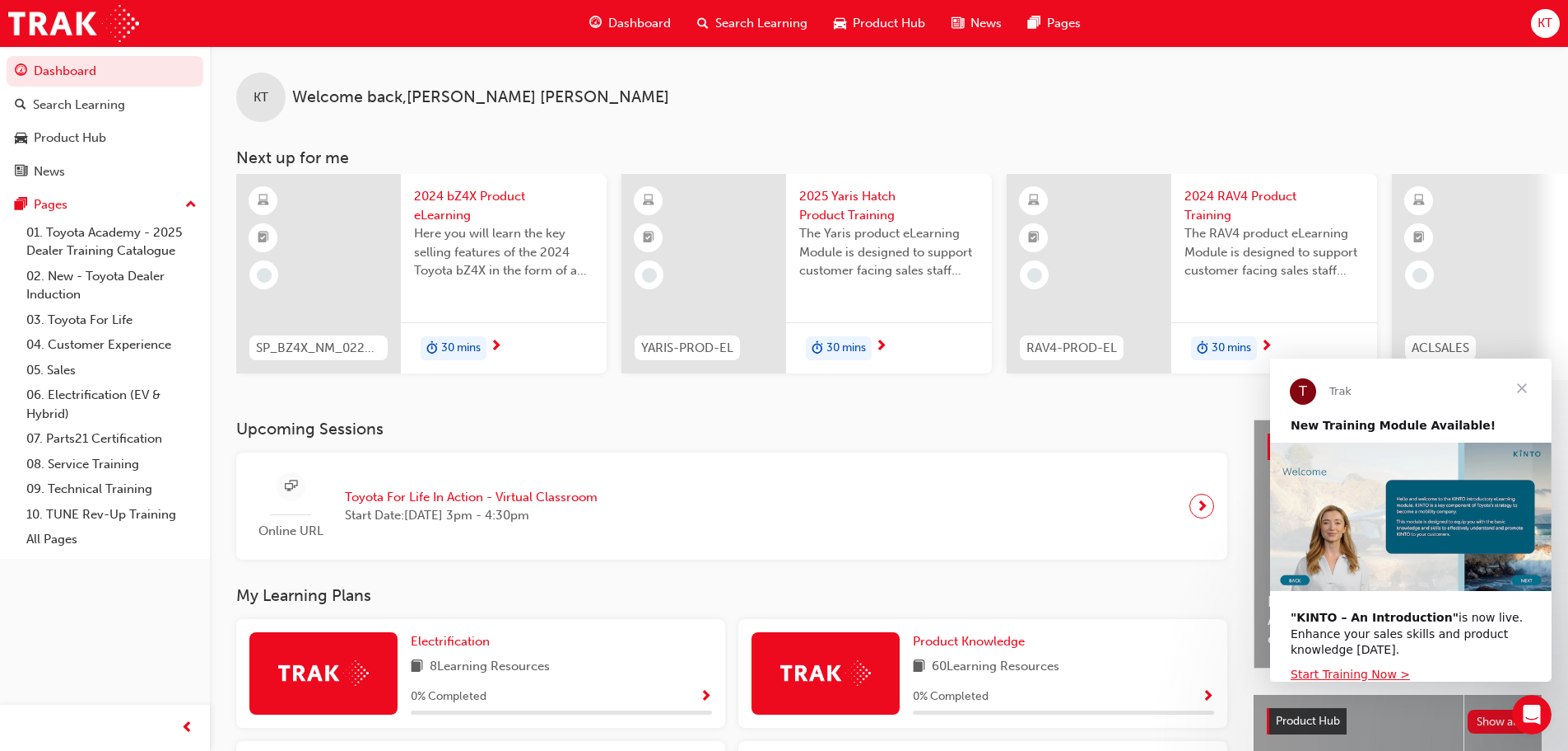
click at [744, 30] on span "Search Learning" at bounding box center [762, 23] width 92 height 19
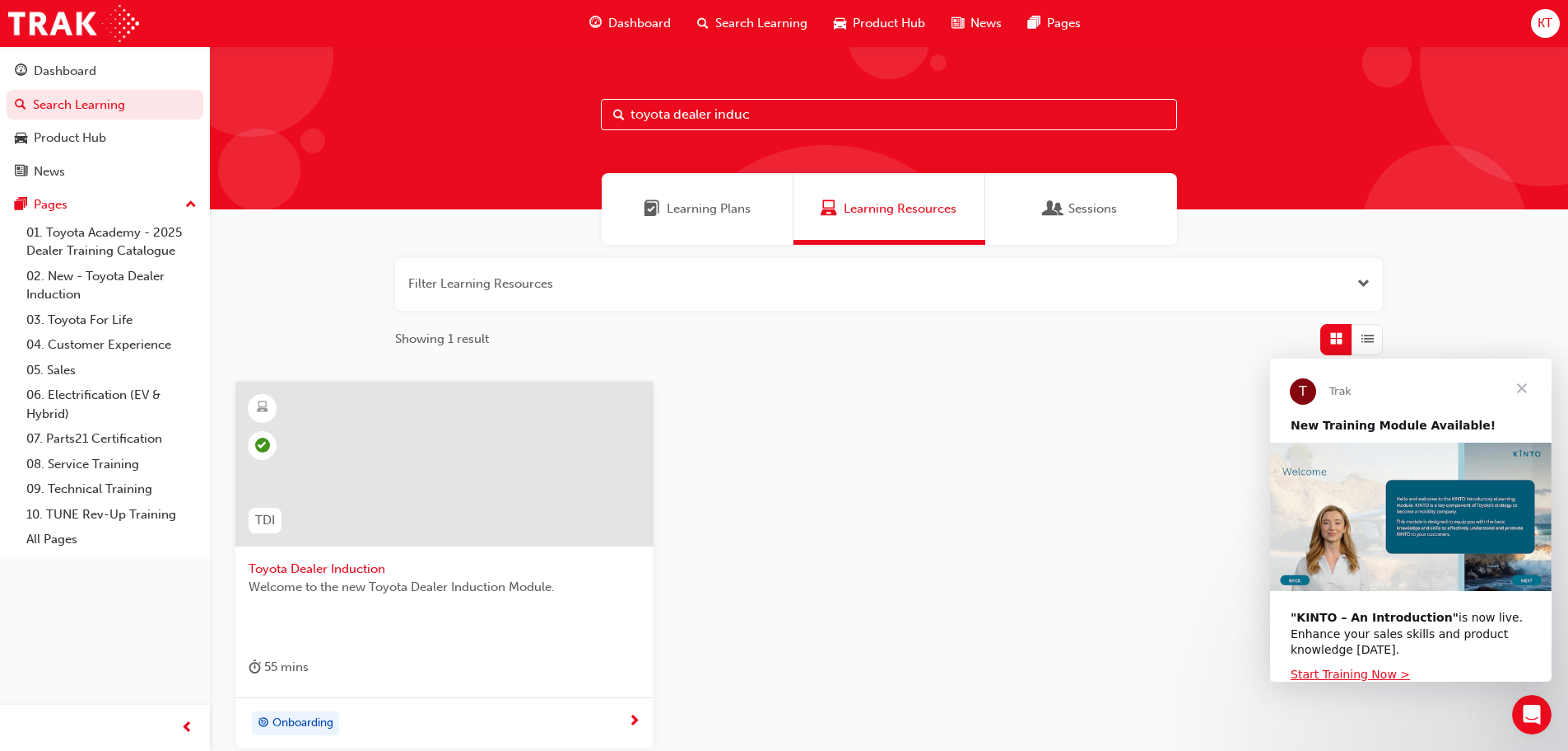
drag, startPoint x: 754, startPoint y: 125, endPoint x: 674, endPoint y: 135, distance: 80.6
click at [674, 135] on div "toyota dealer induc" at bounding box center [888, 127] width 1358 height 163
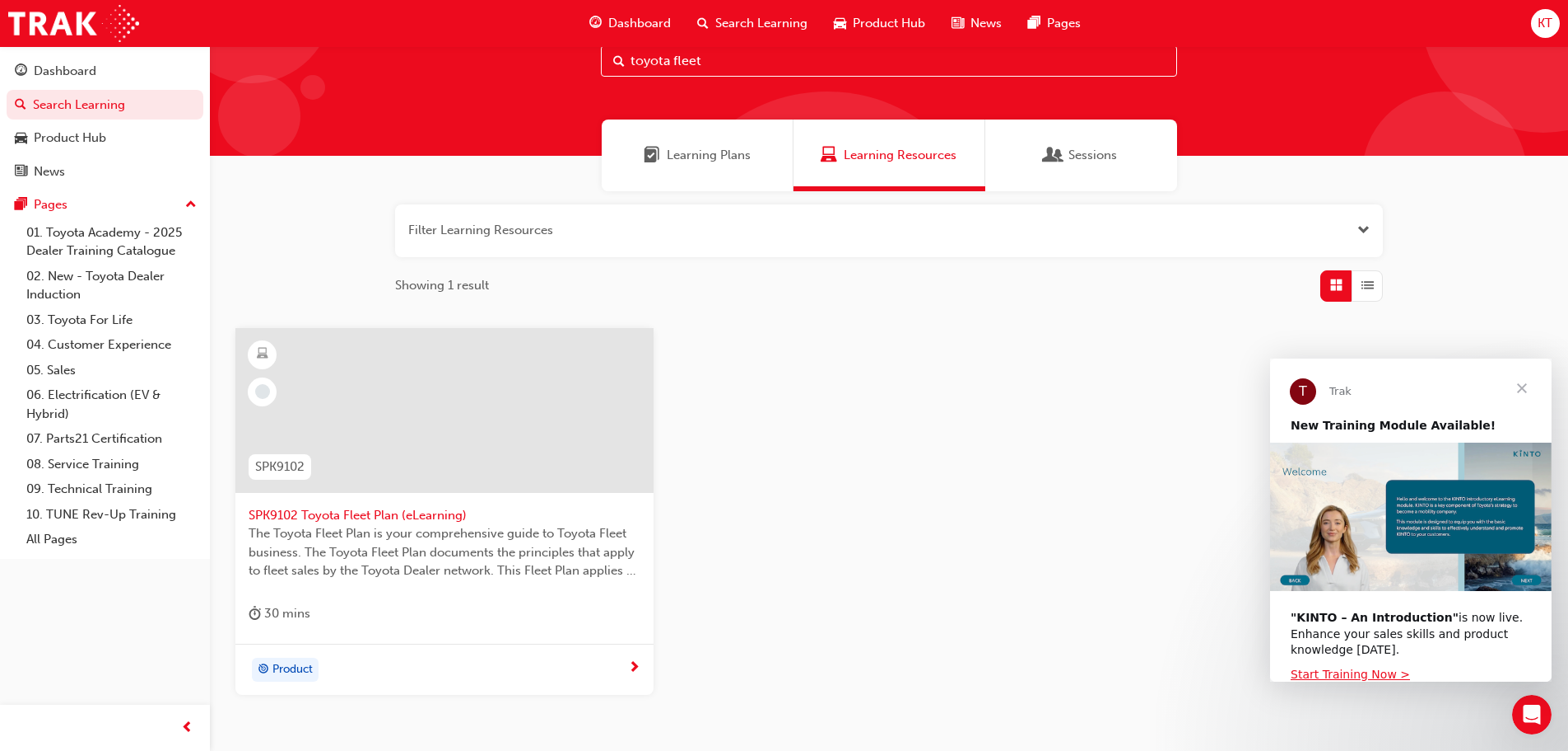
scroll to position [82, 0]
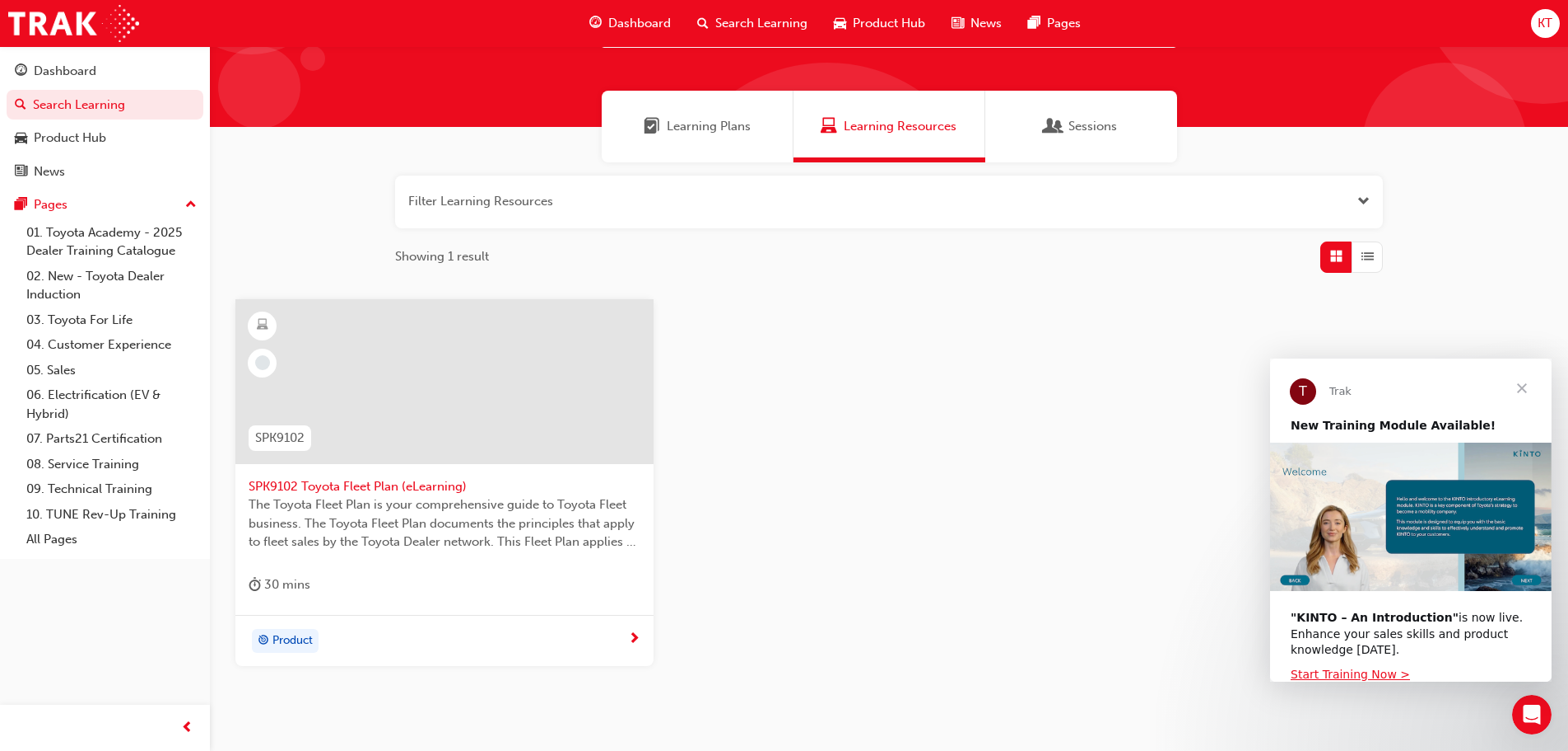
type input "toyota fleet"
click at [362, 475] on div at bounding box center [445, 394] width 392 height 165
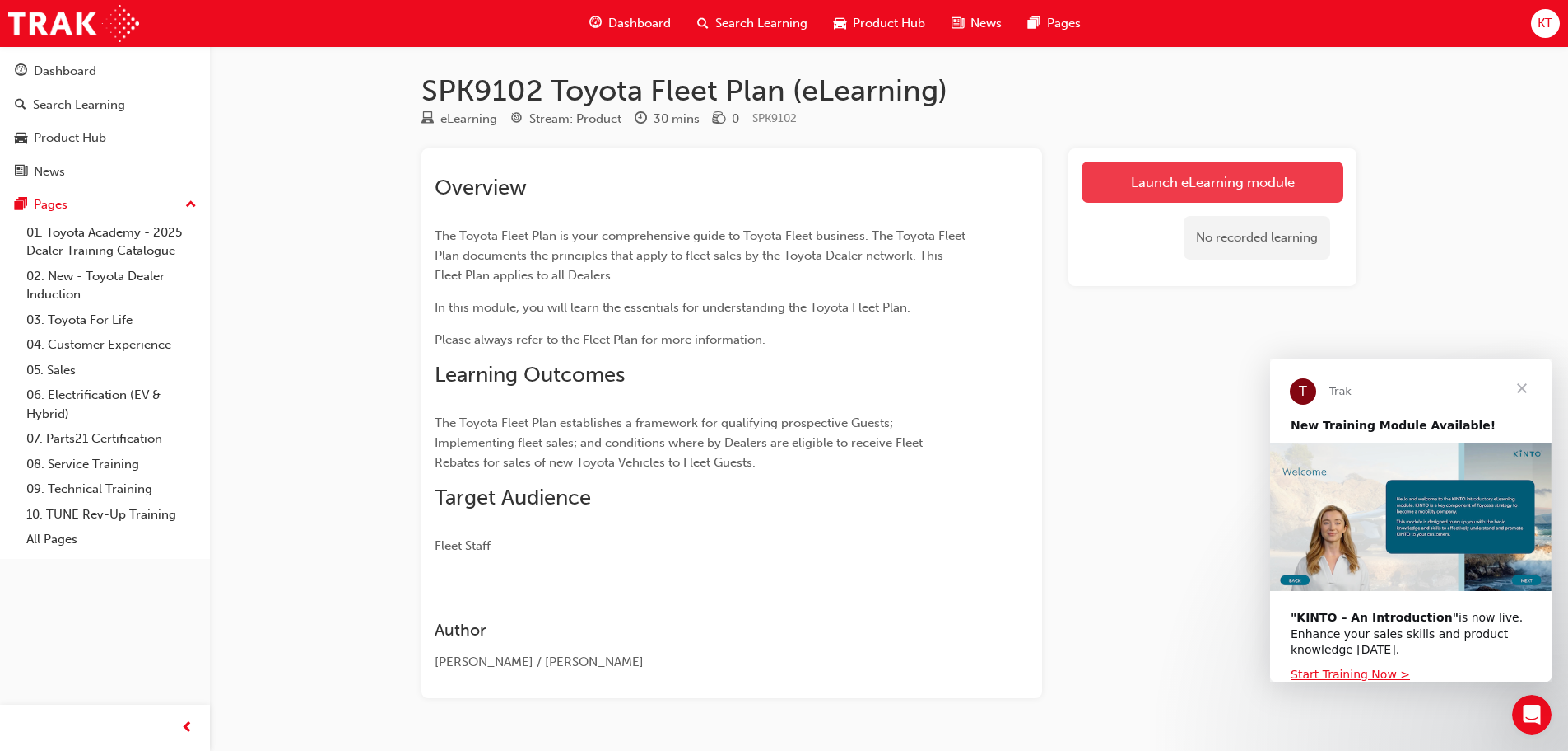
click at [1208, 177] on link "Launch eLearning module" at bounding box center [1213, 181] width 262 height 41
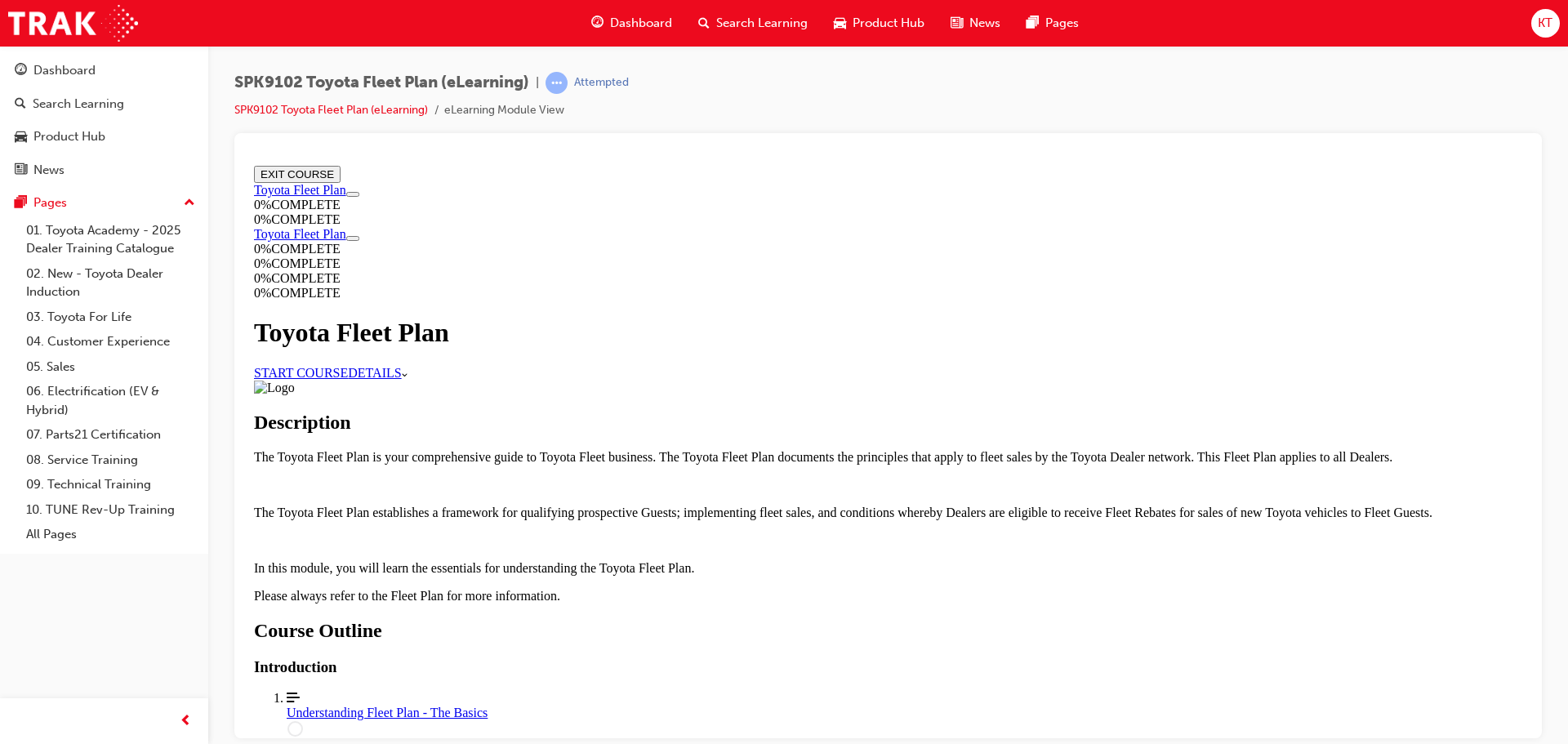
scroll to position [163, 0]
click at [348, 365] on link "START COURSE" at bounding box center [300, 372] width 94 height 14
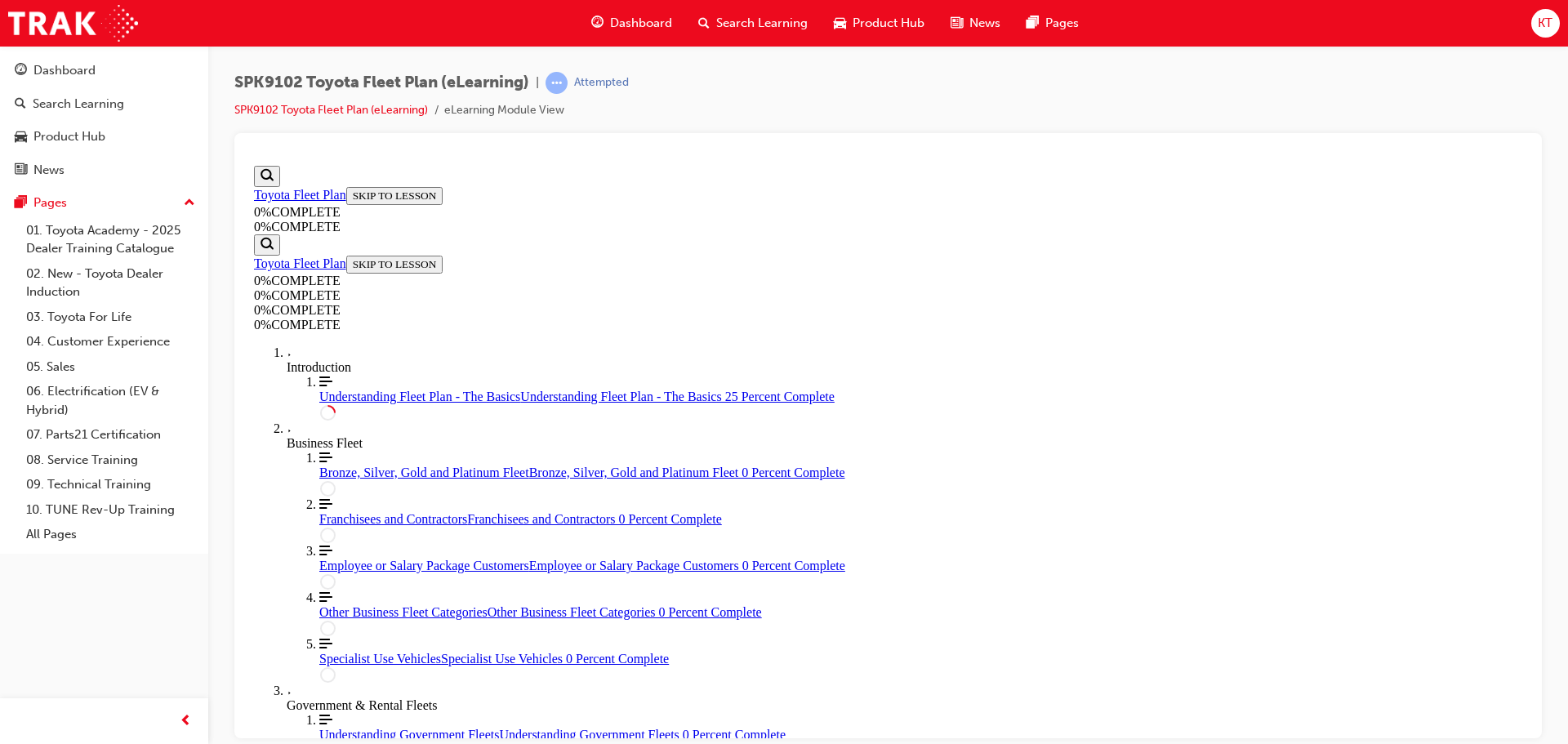
scroll to position [873, 0]
